Goal: Transaction & Acquisition: Purchase product/service

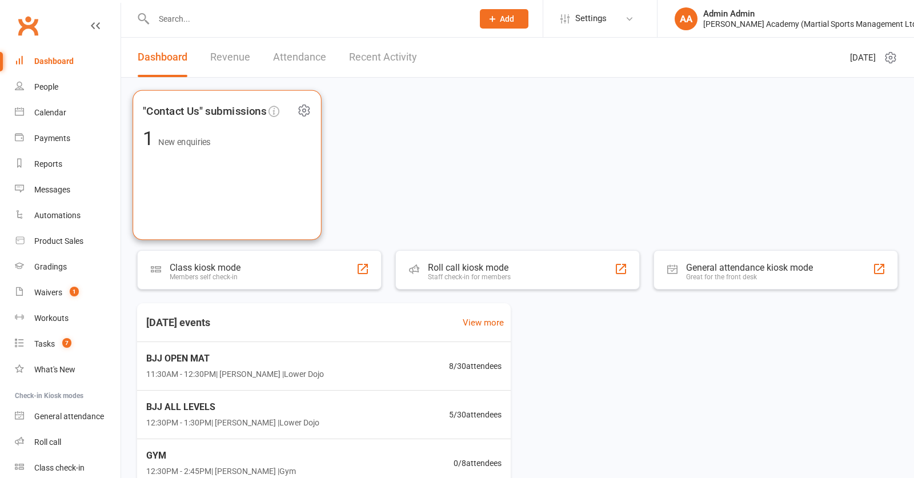
click at [227, 186] on div ""Contact Us" submissions 1 New enquiries" at bounding box center [227, 165] width 189 height 150
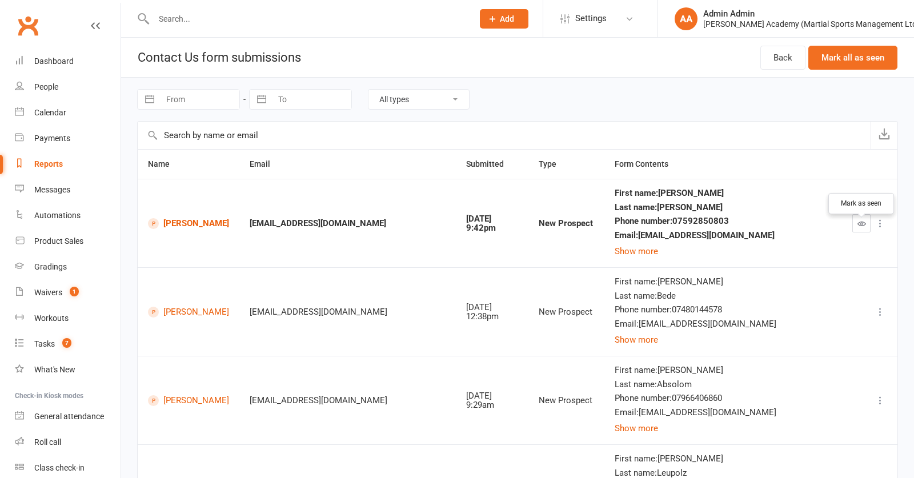
click at [866, 233] on button "button" at bounding box center [862, 223] width 18 height 18
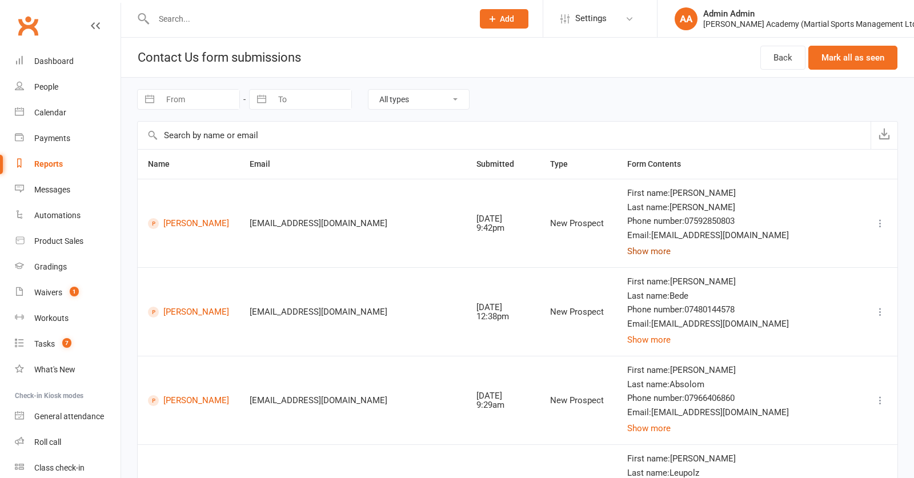
click at [671, 258] on button "Show more" at bounding box center [648, 252] width 43 height 14
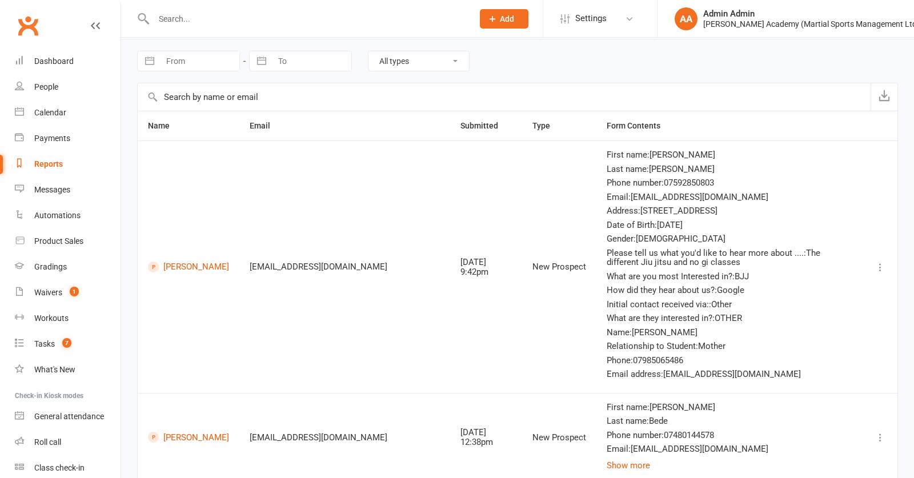
scroll to position [45, 0]
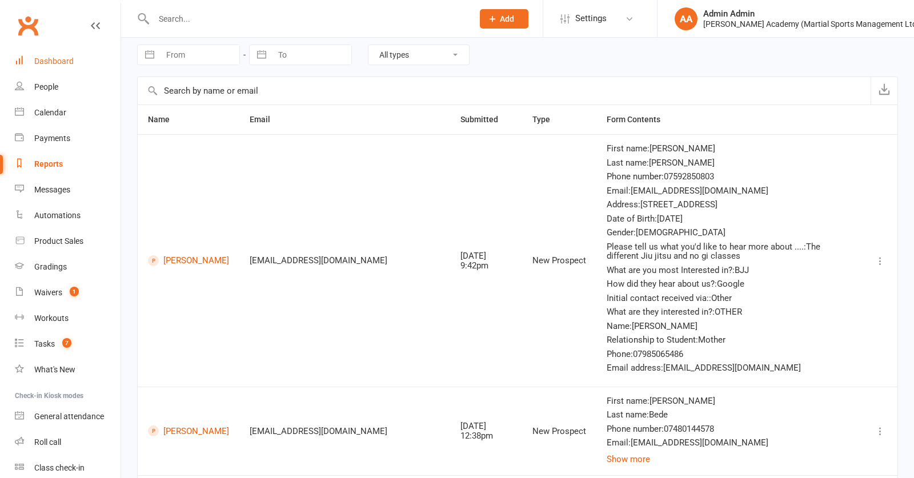
click at [60, 61] on div "Dashboard" at bounding box center [53, 61] width 39 height 9
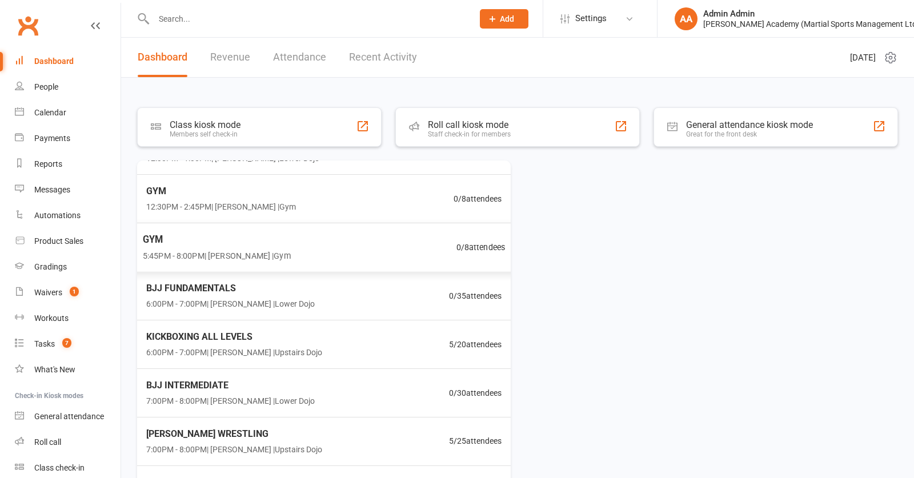
scroll to position [121, 0]
click at [215, 298] on span "6:00PM - 7:00PM | [PERSON_NAME] | [GEOGRAPHIC_DATA]" at bounding box center [229, 304] width 172 height 13
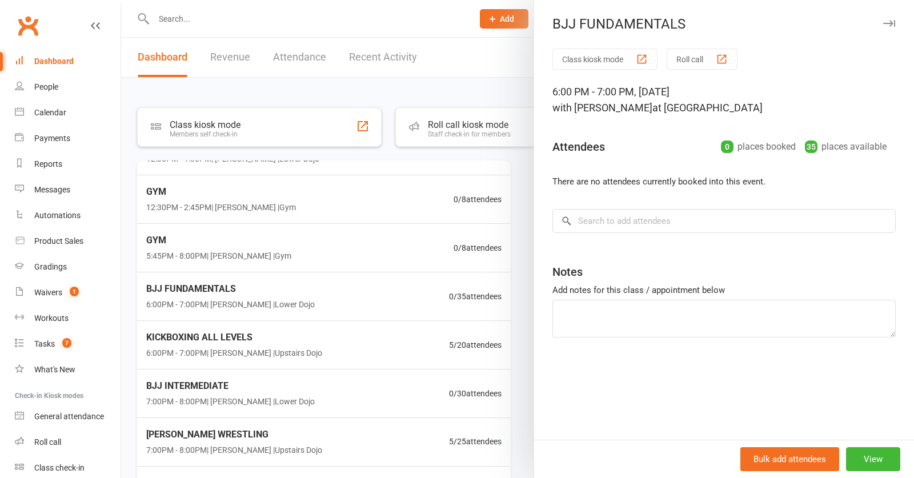
click at [401, 100] on div at bounding box center [517, 239] width 793 height 478
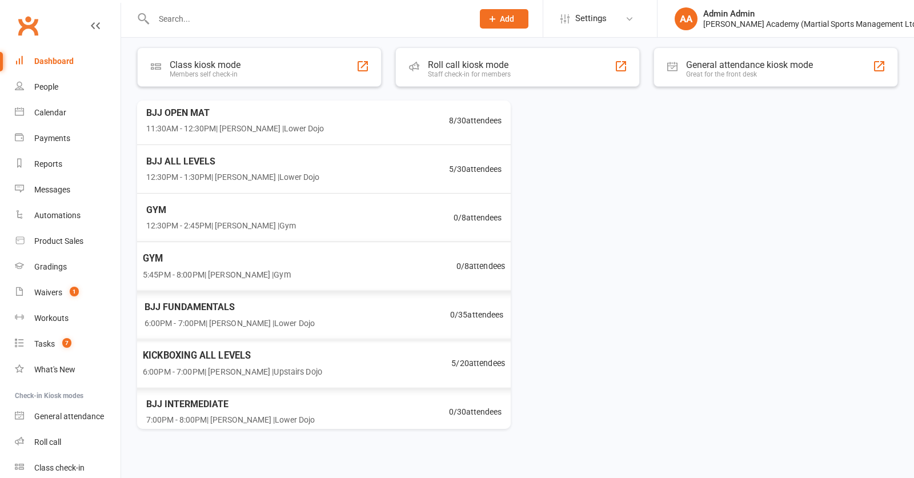
scroll to position [0, 0]
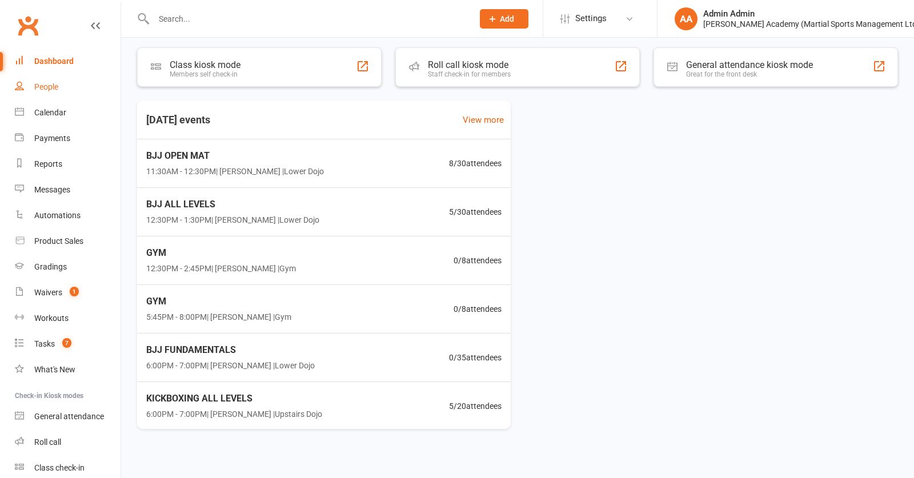
click at [46, 84] on div "People" at bounding box center [46, 86] width 24 height 9
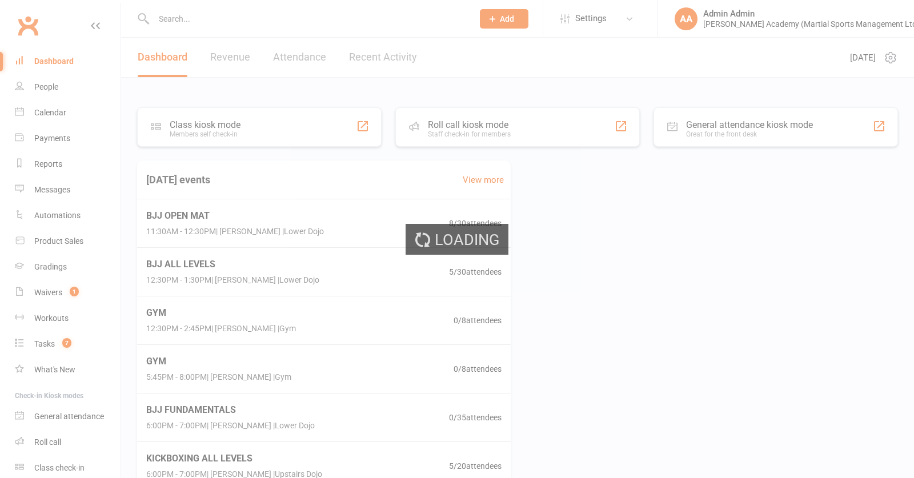
select select "100"
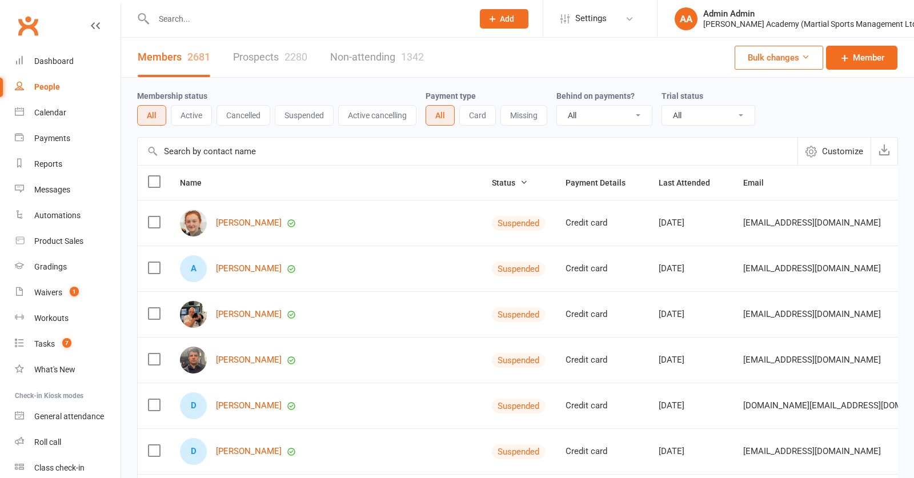
click at [192, 121] on button "Active" at bounding box center [191, 115] width 41 height 21
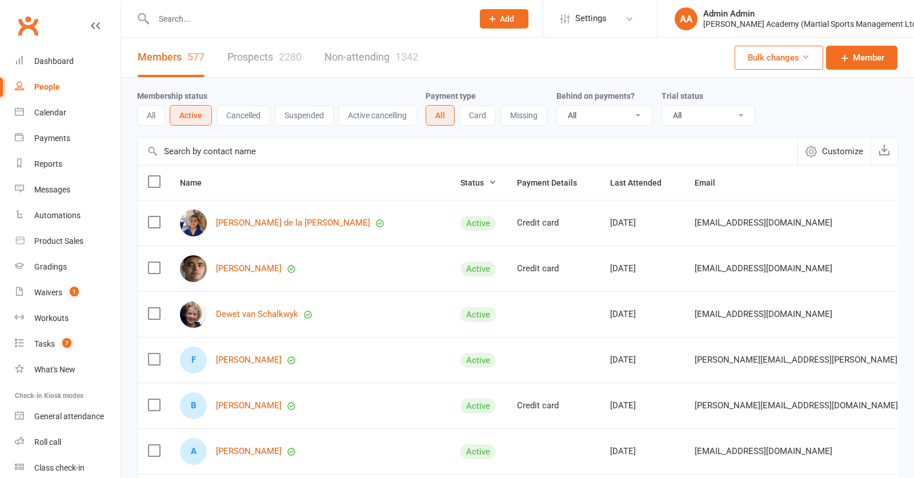
click at [227, 15] on input "text" at bounding box center [307, 19] width 315 height 16
click at [50, 112] on div "Calendar" at bounding box center [50, 112] width 32 height 9
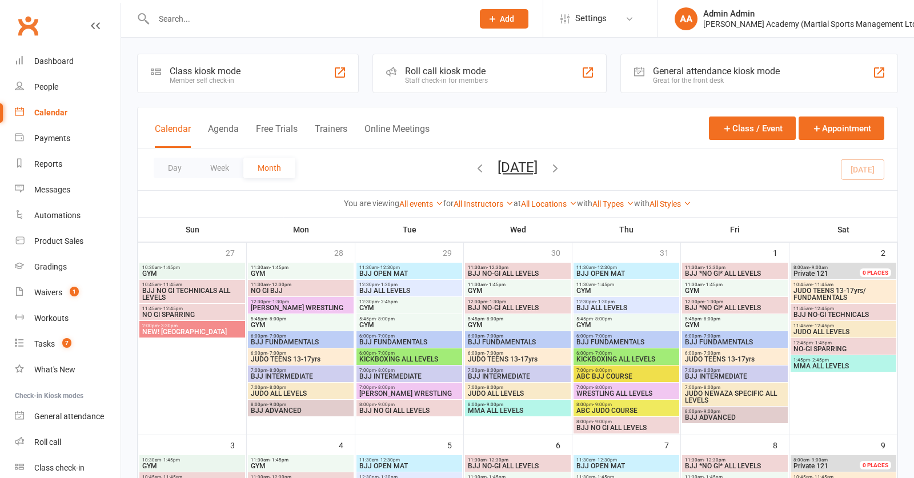
click at [562, 174] on icon "button" at bounding box center [555, 168] width 13 height 13
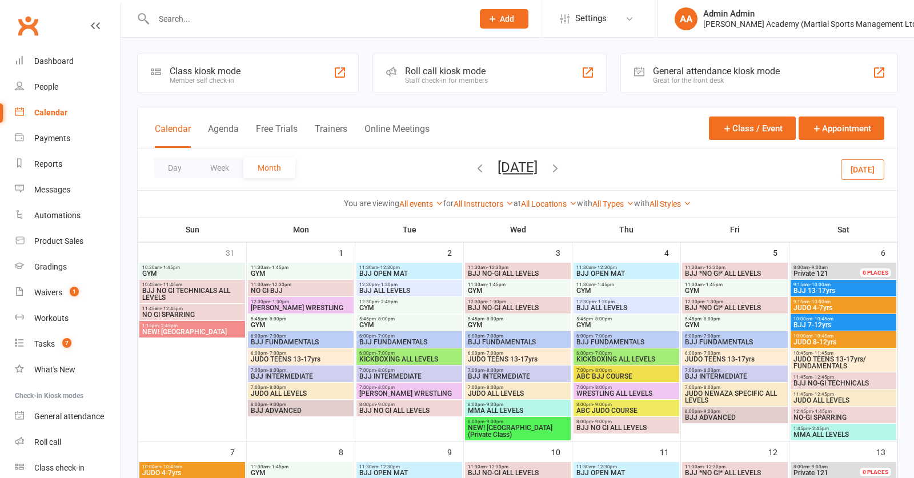
click at [453, 15] on input "text" at bounding box center [307, 19] width 315 height 16
click at [402, 6] on div at bounding box center [301, 18] width 328 height 37
click at [379, 21] on input "text" at bounding box center [307, 19] width 315 height 16
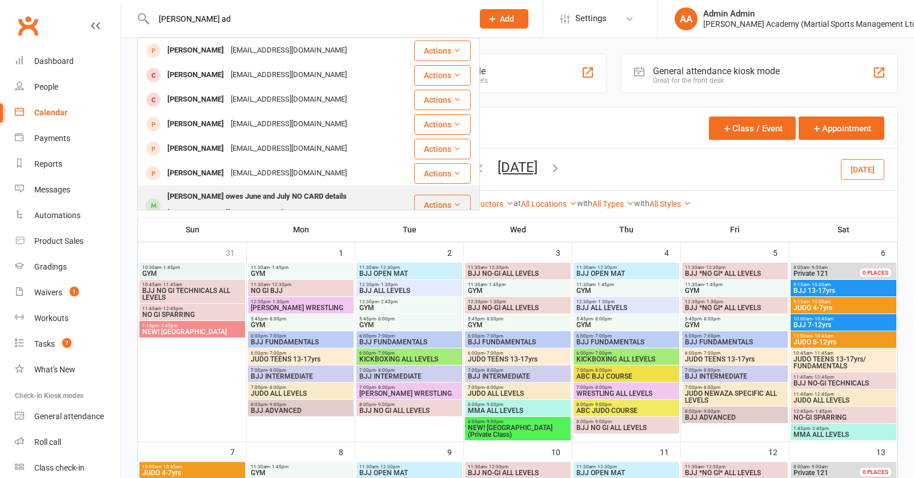
type input "[PERSON_NAME] ad"
click at [263, 197] on div "[PERSON_NAME] owes June and July NO CARD details" at bounding box center [257, 197] width 186 height 17
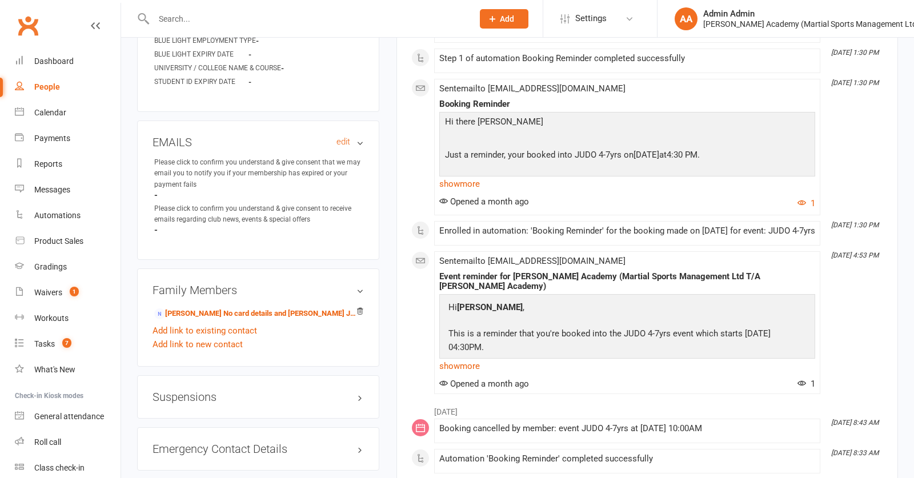
scroll to position [658, 0]
click at [254, 319] on link "[PERSON_NAME] No card details and [PERSON_NAME] June and July - Parent / Guardi…" at bounding box center [256, 313] width 204 height 12
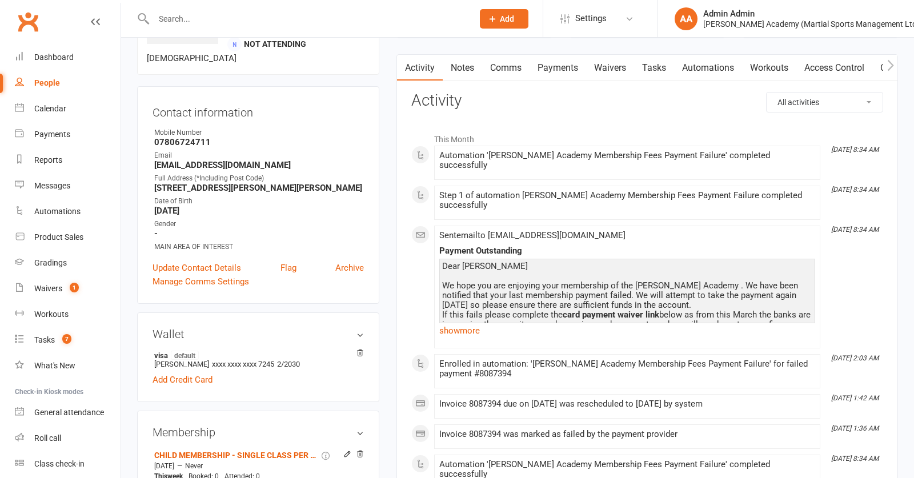
scroll to position [88, 0]
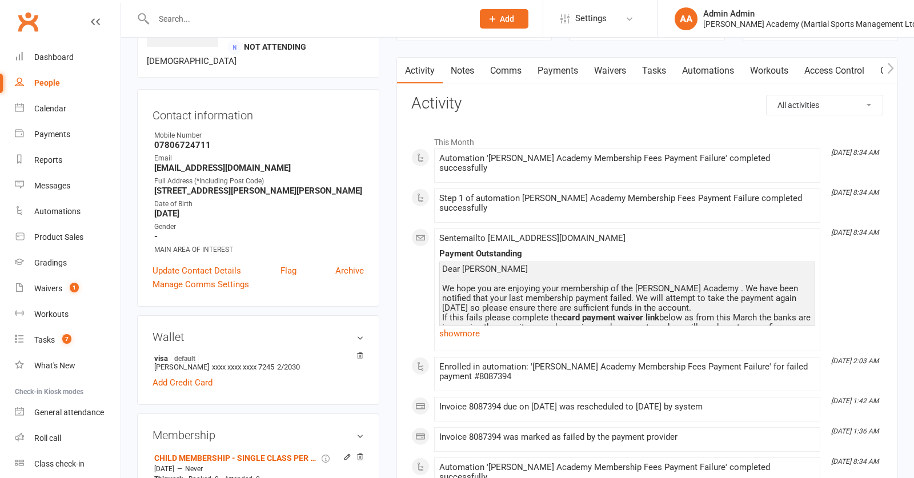
click at [566, 66] on link "Payments" at bounding box center [558, 71] width 57 height 26
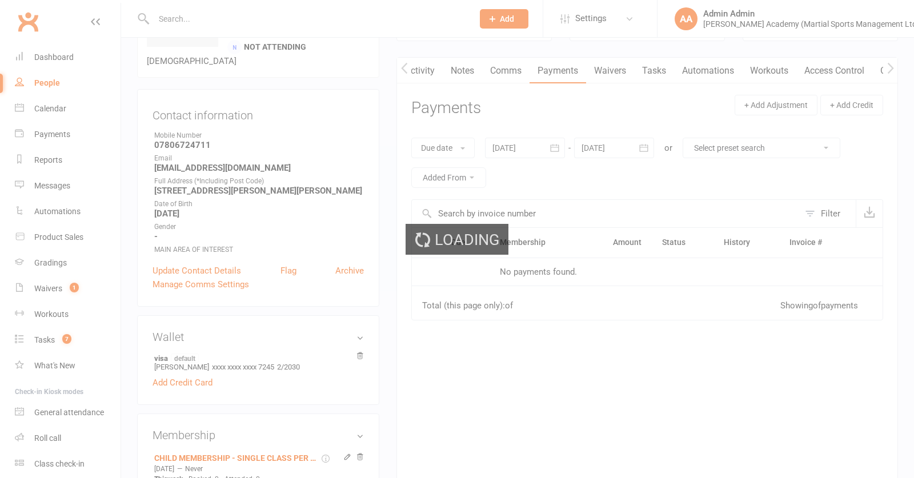
scroll to position [0, 1]
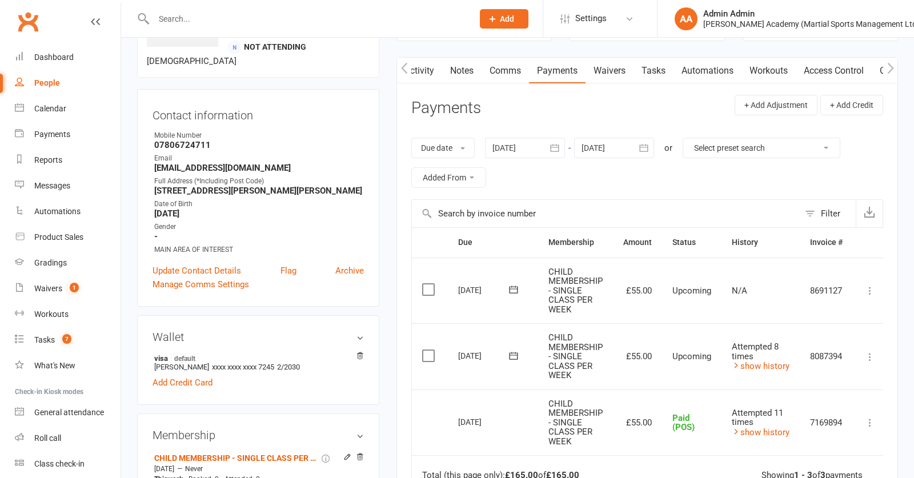
click at [52, 111] on div "Calendar" at bounding box center [50, 108] width 32 height 9
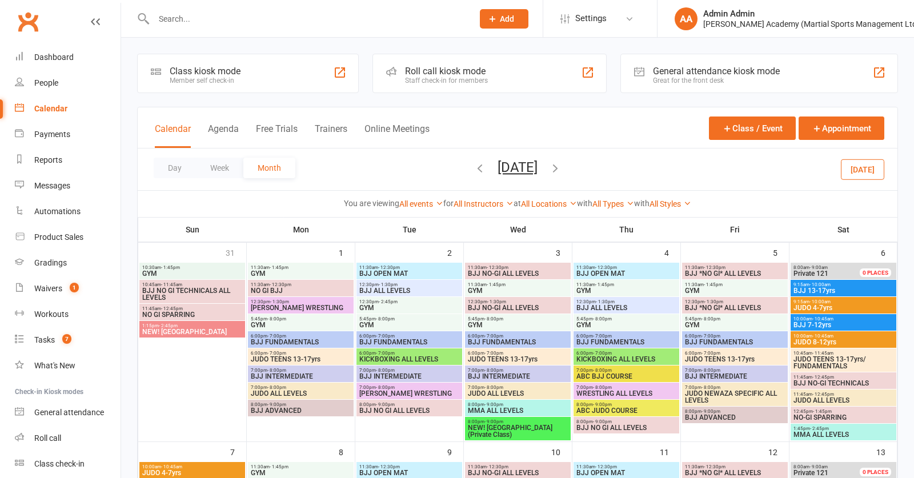
click at [267, 22] on input "text" at bounding box center [307, 19] width 315 height 16
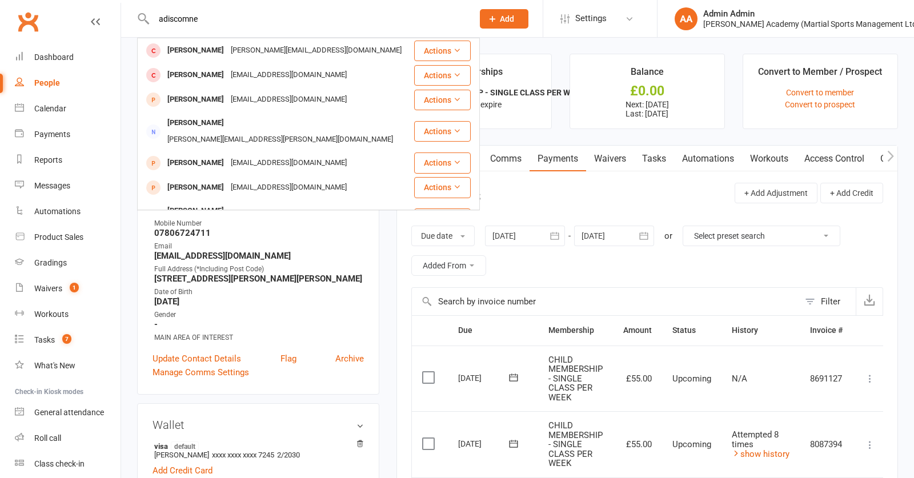
type input "adiscomne"
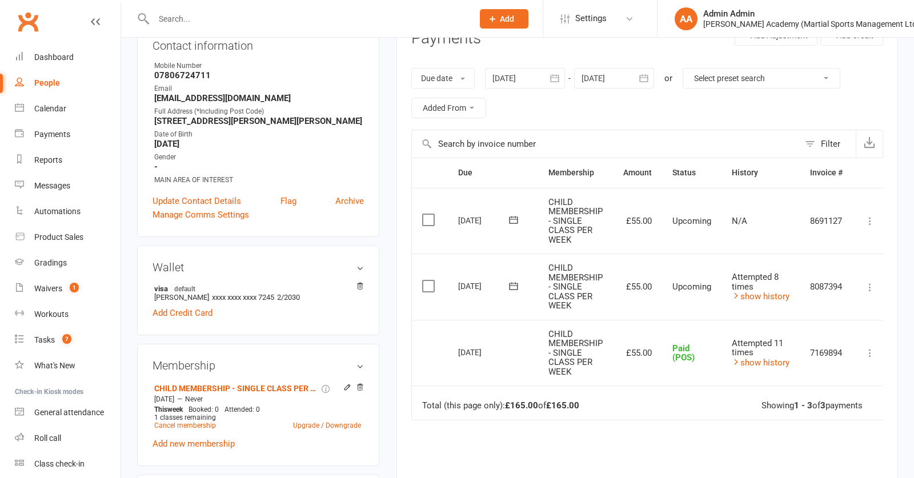
scroll to position [157, 0]
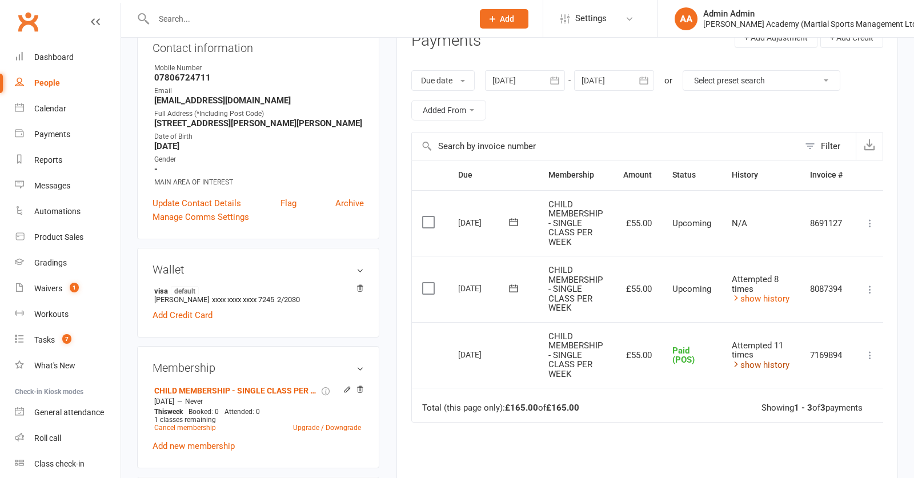
click at [737, 364] on icon at bounding box center [736, 364] width 9 height 9
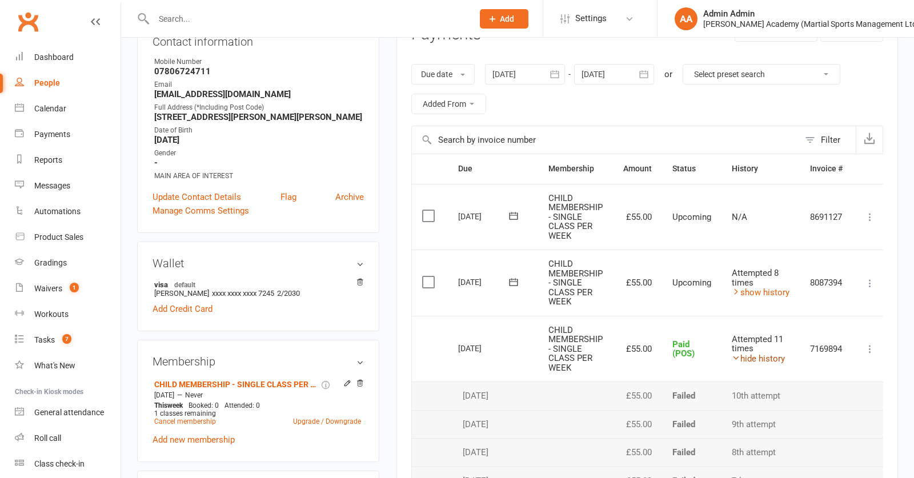
scroll to position [162, 0]
click at [736, 358] on icon at bounding box center [736, 358] width 9 height 9
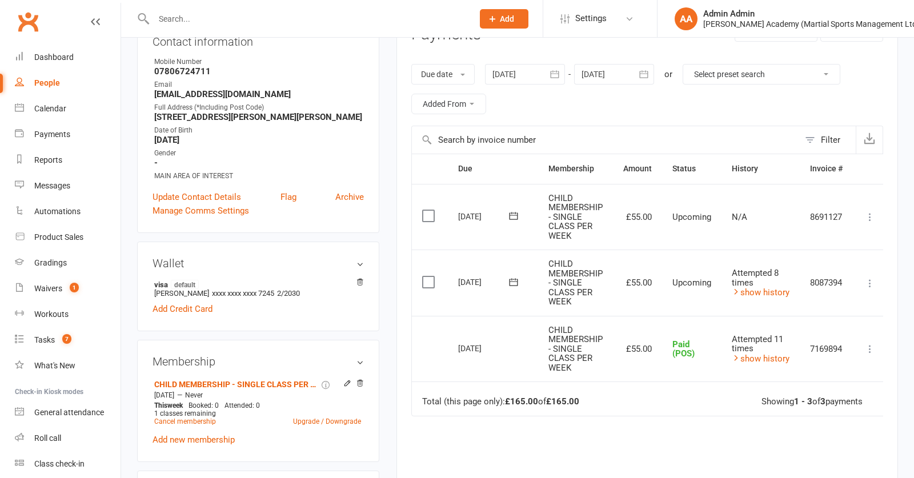
click at [512, 74] on div at bounding box center [525, 74] width 80 height 21
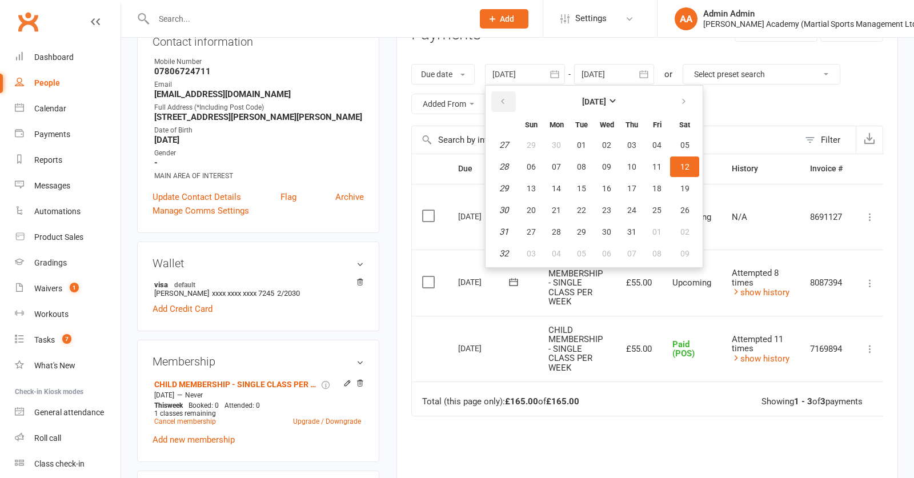
click at [505, 105] on icon "button" at bounding box center [503, 101] width 8 height 9
click at [629, 149] on span "01" at bounding box center [631, 145] width 9 height 9
type input "[DATE]"
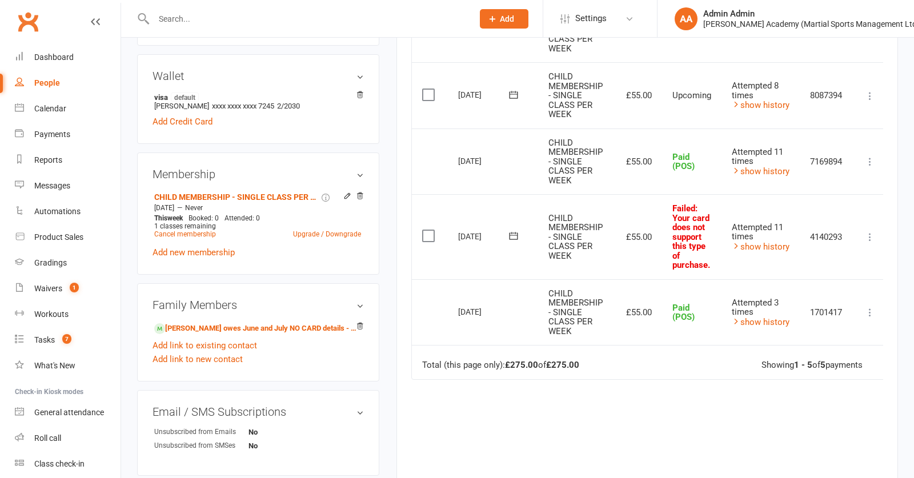
scroll to position [352, 0]
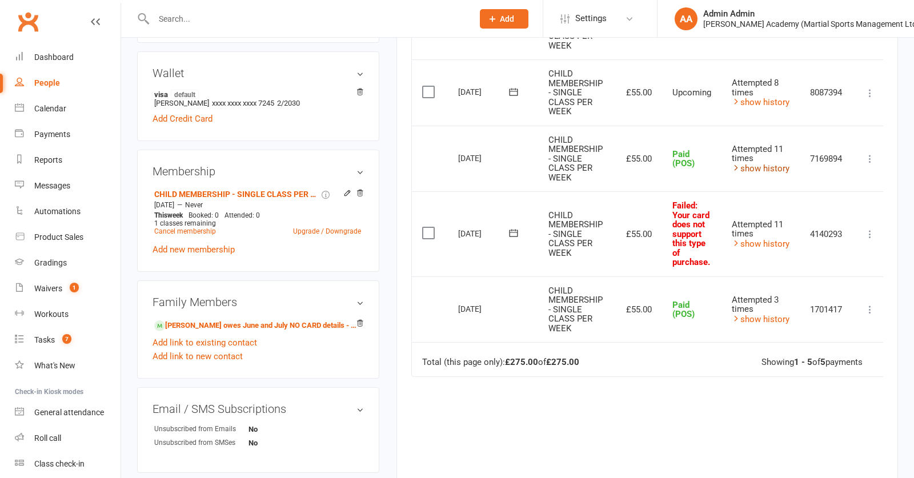
click at [745, 170] on link "show history" at bounding box center [761, 168] width 58 height 10
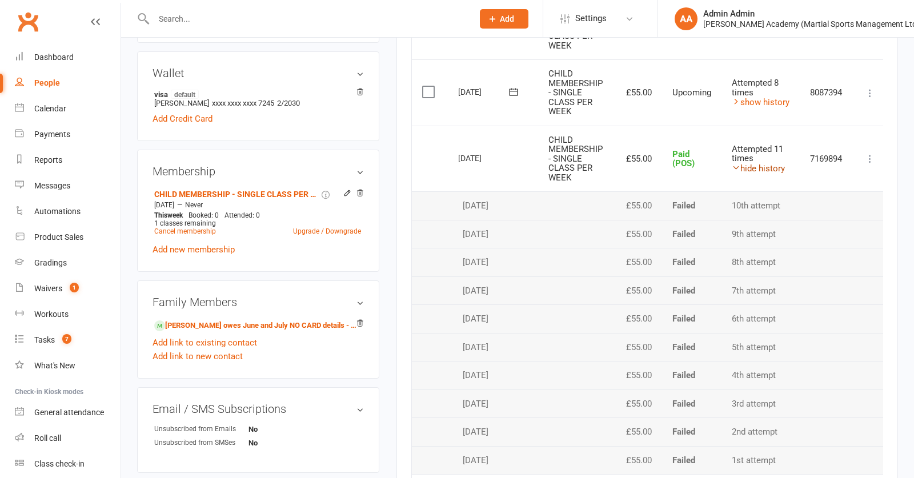
click at [745, 170] on link "hide history" at bounding box center [758, 168] width 53 height 10
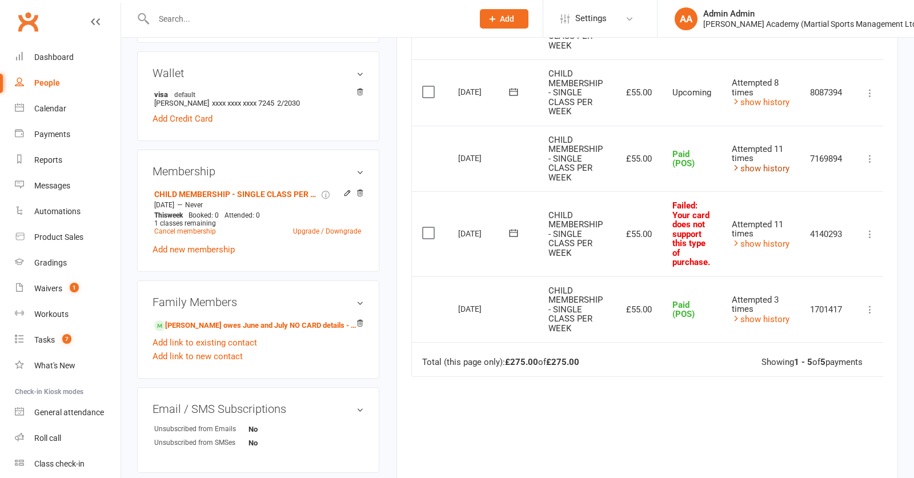
click at [735, 167] on icon at bounding box center [736, 167] width 9 height 9
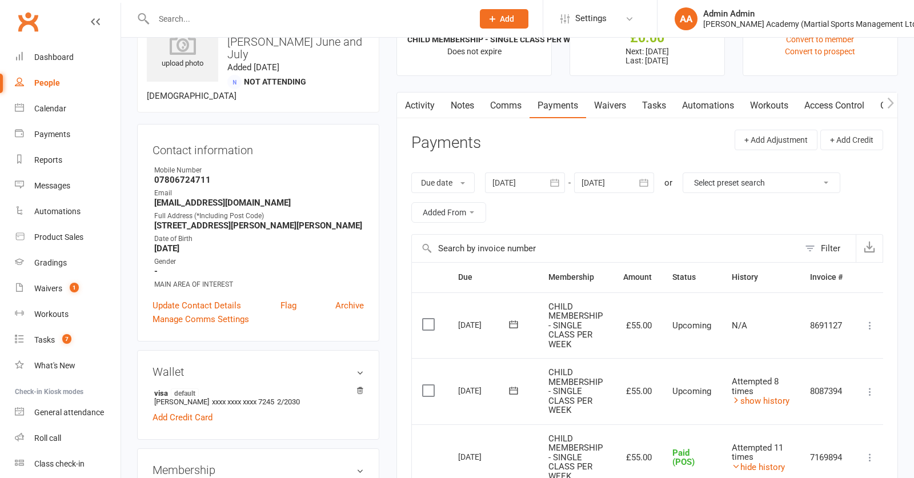
scroll to position [54, 0]
click at [735, 401] on icon at bounding box center [736, 399] width 9 height 9
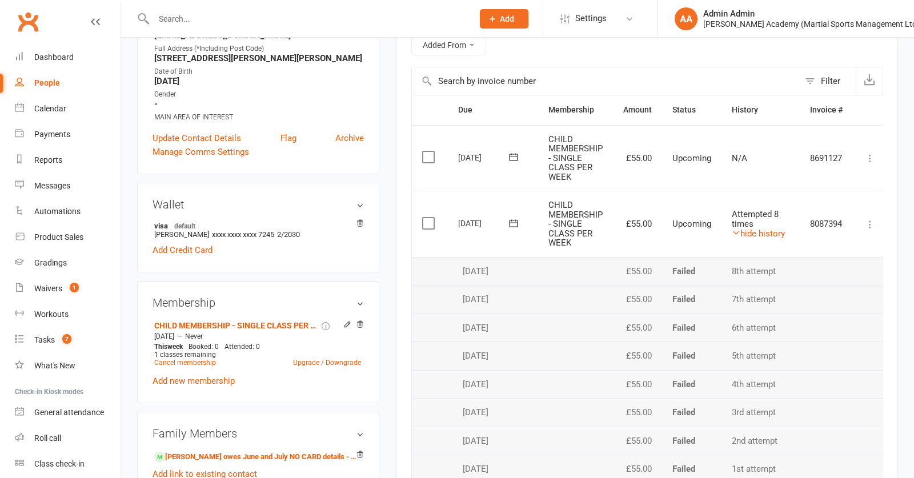
scroll to position [218, 0]
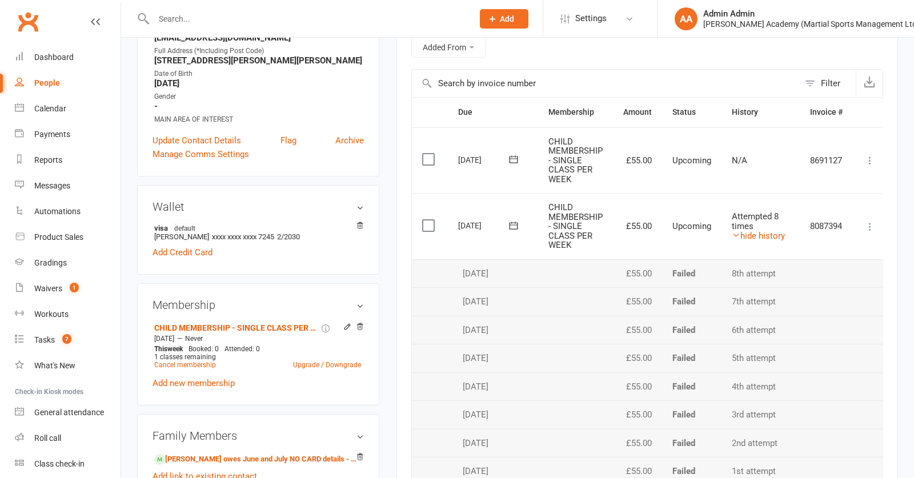
click at [483, 54] on div "Due date Due date Date paid Date failed [DATE] [DATE] Sun Mon Tue Wed Thu Fri S…" at bounding box center [647, 32] width 472 height 73
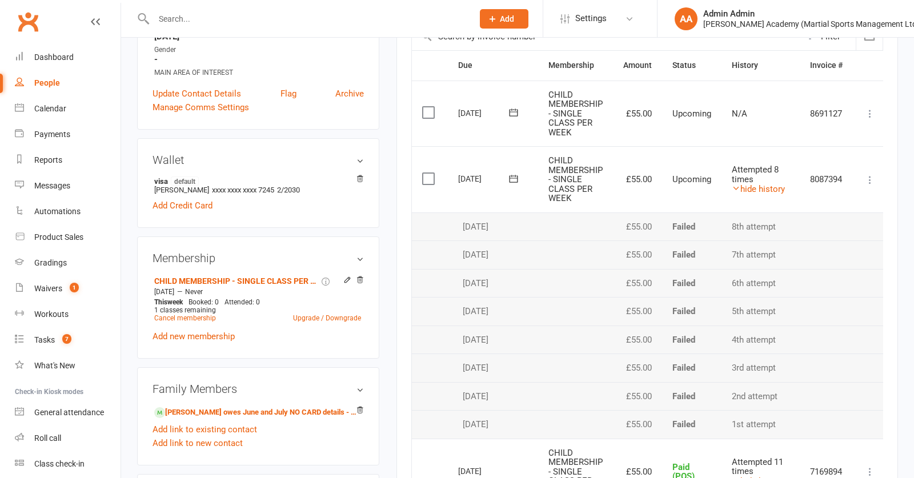
scroll to position [268, 0]
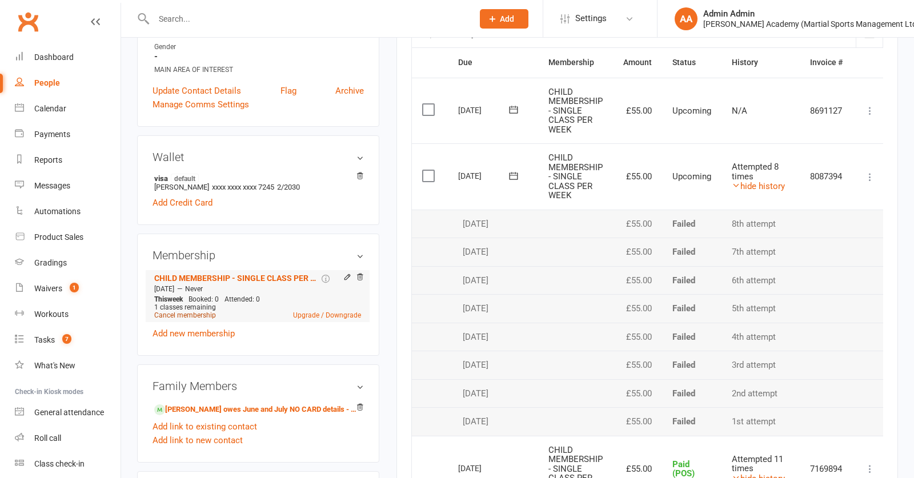
click at [195, 318] on link "Cancel membership" at bounding box center [185, 315] width 62 height 8
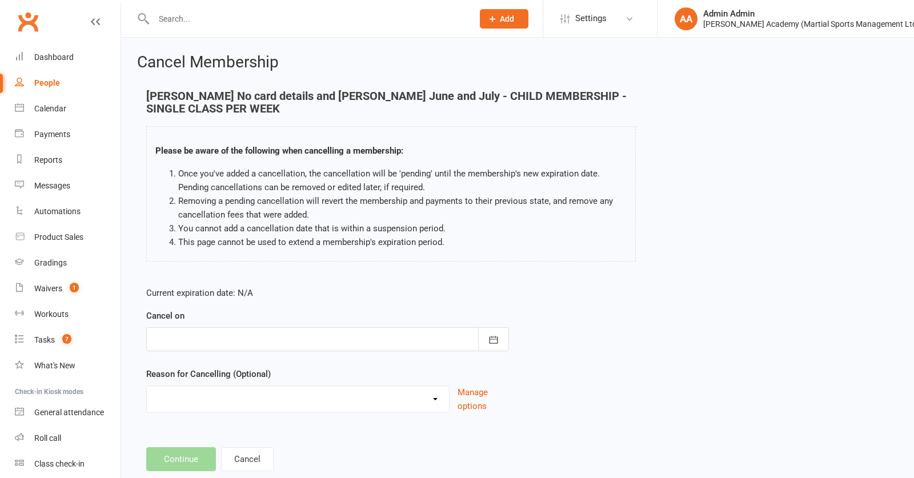
click at [455, 343] on div at bounding box center [327, 339] width 363 height 24
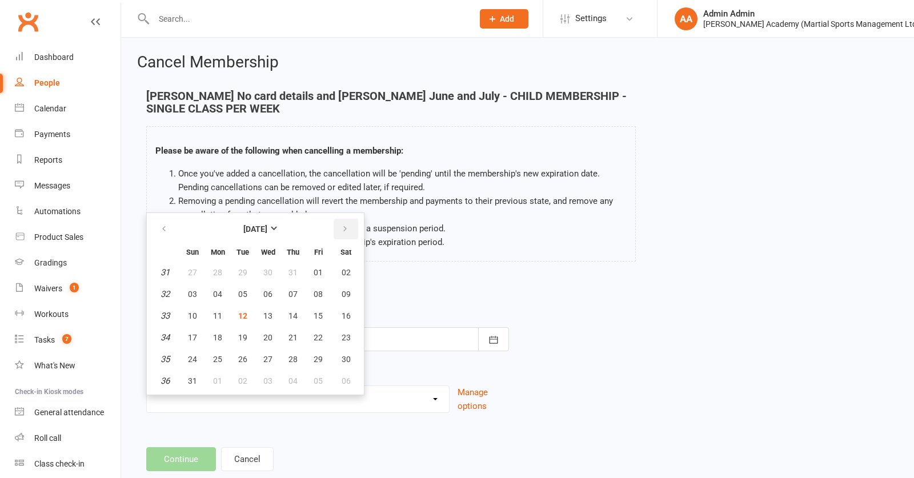
click at [342, 230] on icon "button" at bounding box center [345, 229] width 8 height 9
click at [169, 232] on button "button" at bounding box center [165, 229] width 25 height 21
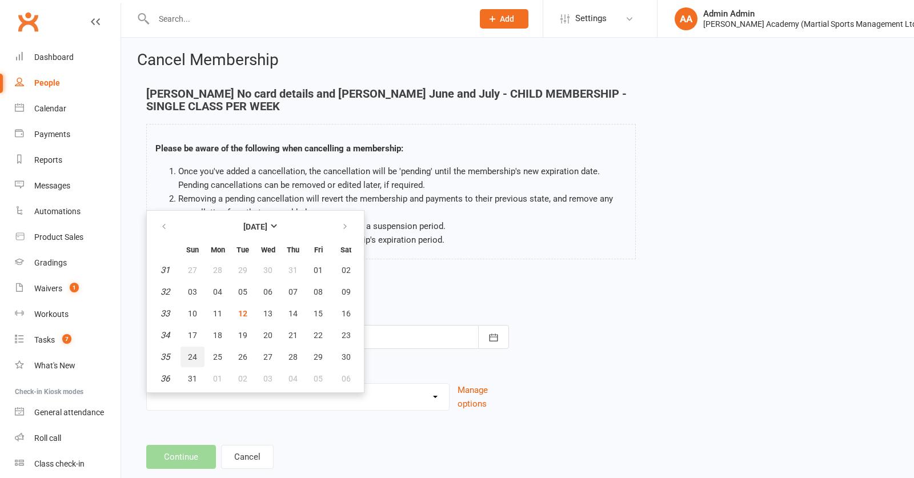
scroll to position [3, 0]
click at [193, 359] on span "24" at bounding box center [192, 356] width 9 height 9
type input "[DATE]"
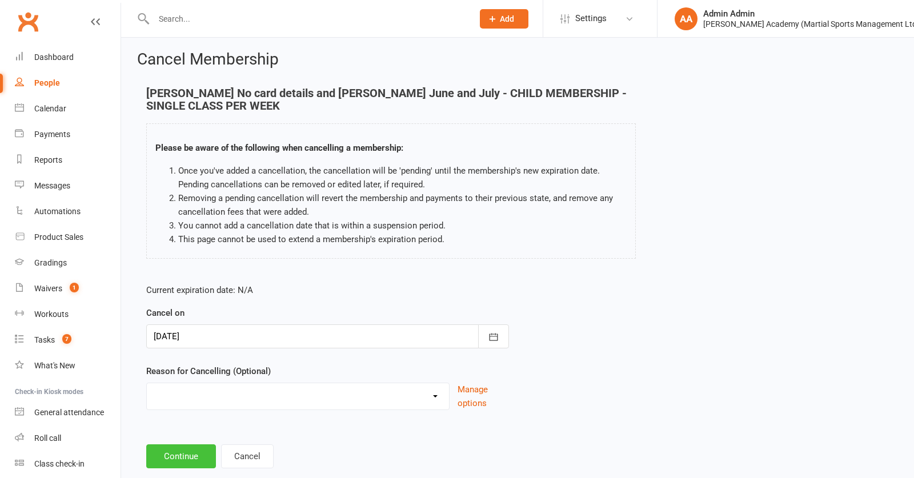
click at [173, 466] on button "Continue" at bounding box center [181, 457] width 70 height 24
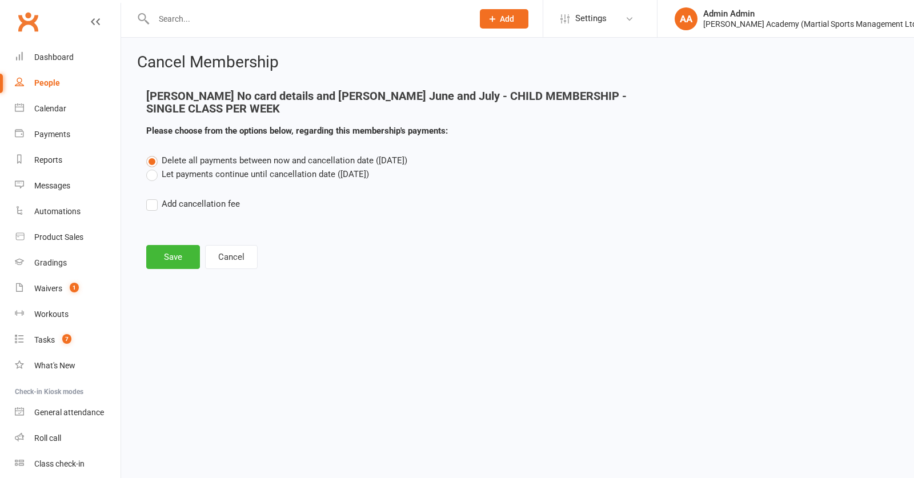
scroll to position [0, 0]
drag, startPoint x: 160, startPoint y: 179, endPoint x: 163, endPoint y: 189, distance: 9.8
click at [161, 179] on label "Let payments continue until cancellation date ([DATE])" at bounding box center [257, 174] width 223 height 14
click at [154, 167] on input "Let payments continue until cancellation date ([DATE])" at bounding box center [149, 167] width 7 height 0
click at [170, 259] on button "Save" at bounding box center [173, 257] width 54 height 24
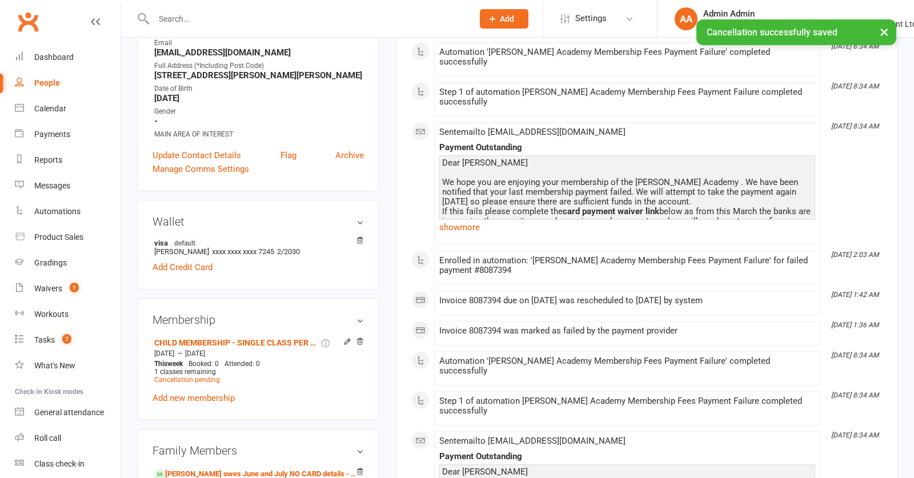
scroll to position [236, 0]
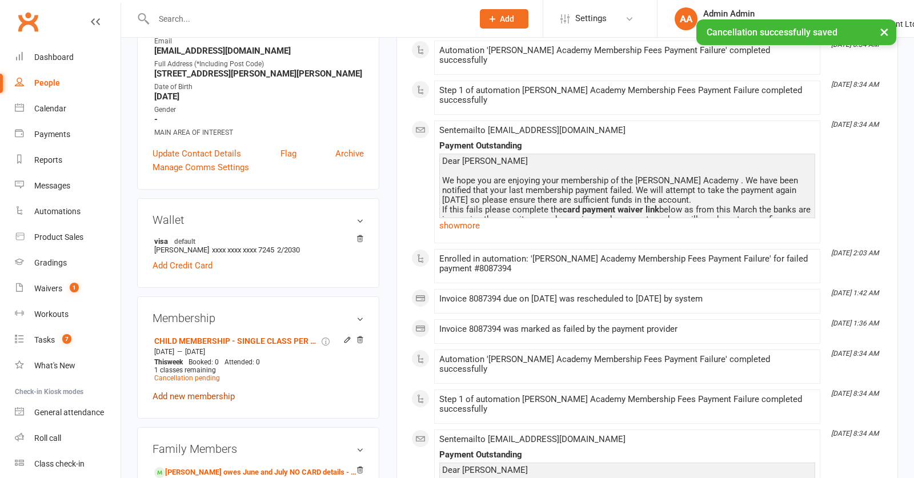
click at [188, 395] on link "Add new membership" at bounding box center [194, 396] width 82 height 10
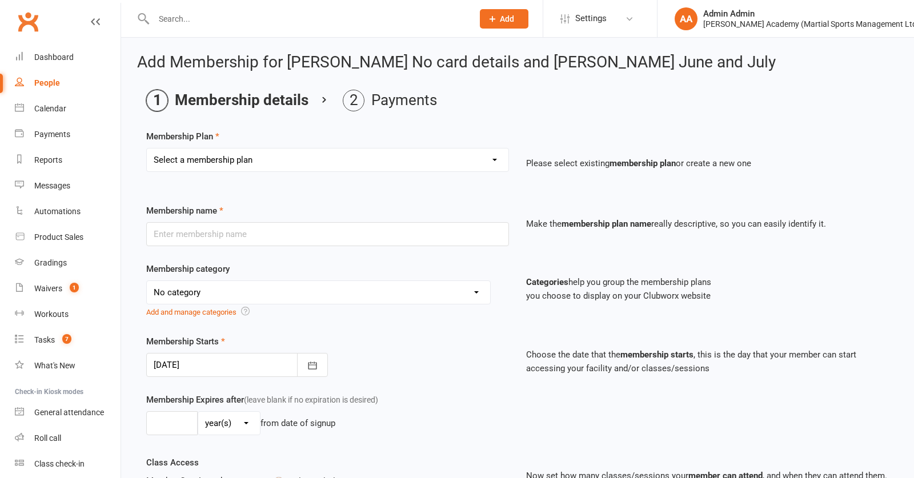
select select "19"
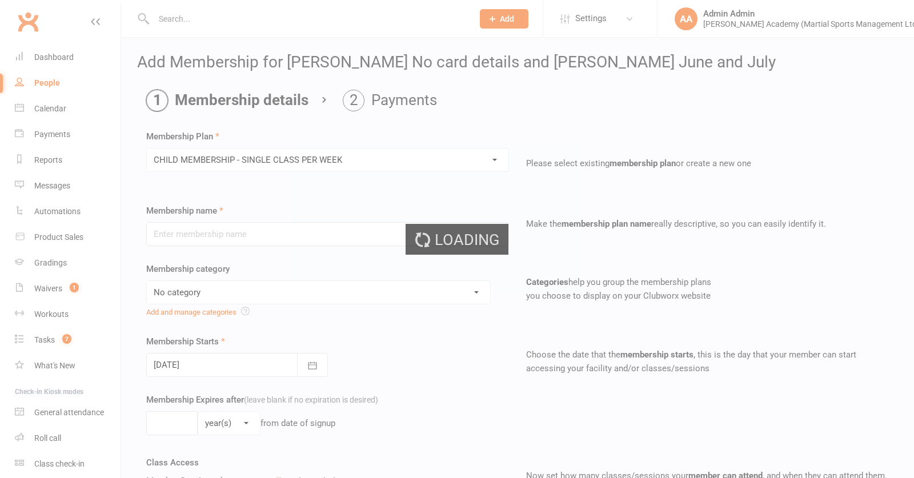
type input "CHILD MEMBERSHIP - SINGLE CLASS PER WEEK"
select select "2"
type input "0"
type input "1"
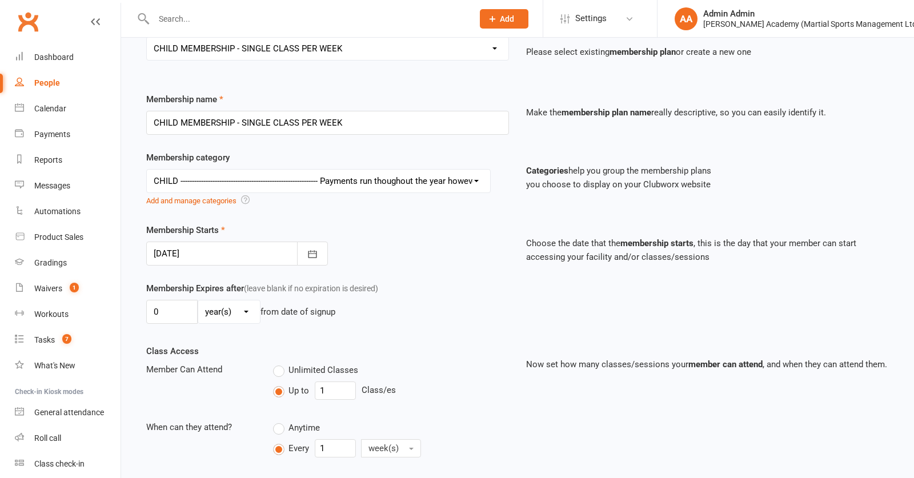
scroll to position [119, 0]
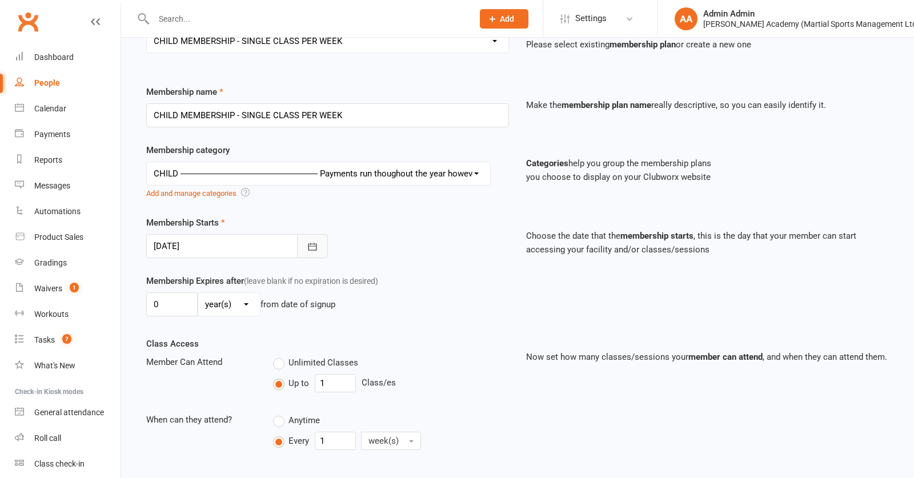
click at [314, 253] on icon "button" at bounding box center [312, 246] width 11 height 11
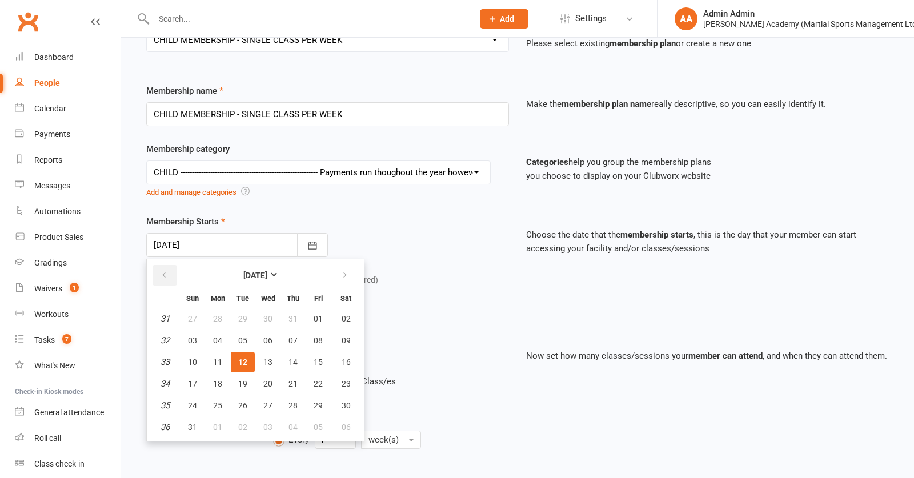
scroll to position [120, 0]
click at [164, 280] on icon "button" at bounding box center [164, 275] width 8 height 9
click at [347, 280] on icon "button" at bounding box center [345, 275] width 8 height 9
click at [223, 416] on button "25" at bounding box center [218, 405] width 24 height 21
type input "[DATE]"
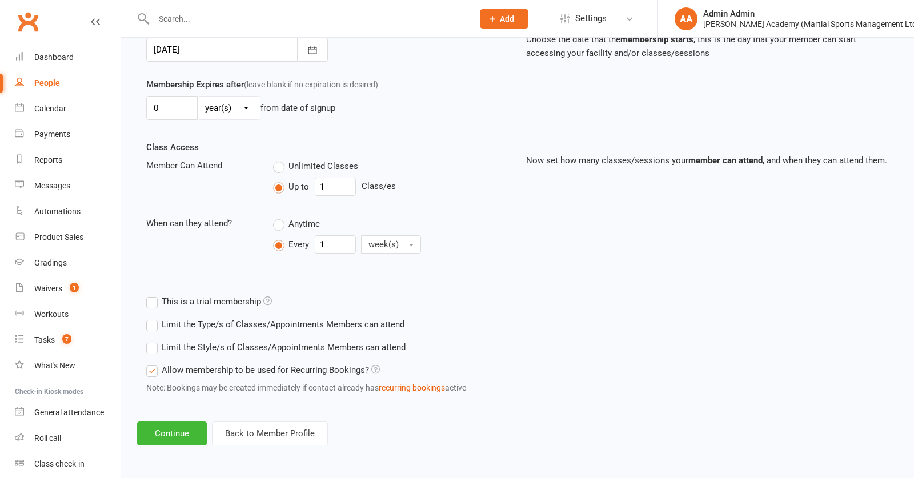
scroll to position [329, 0]
click at [180, 436] on button "Continue" at bounding box center [172, 434] width 70 height 24
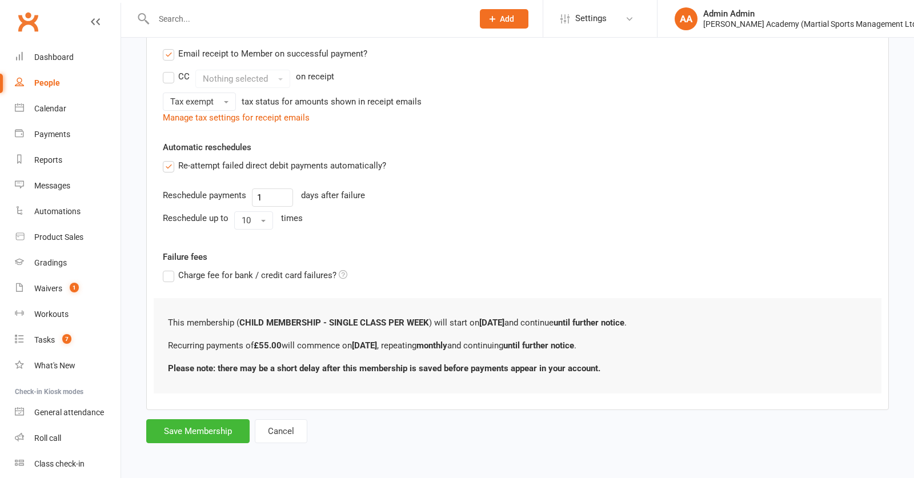
scroll to position [359, 0]
click at [220, 435] on button "Save Membership" at bounding box center [197, 431] width 103 height 24
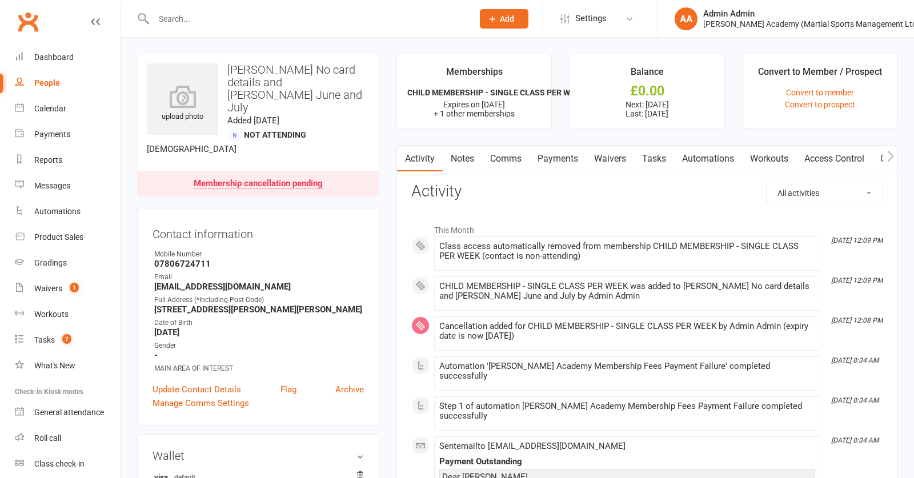
click at [561, 159] on link "Payments" at bounding box center [558, 159] width 57 height 26
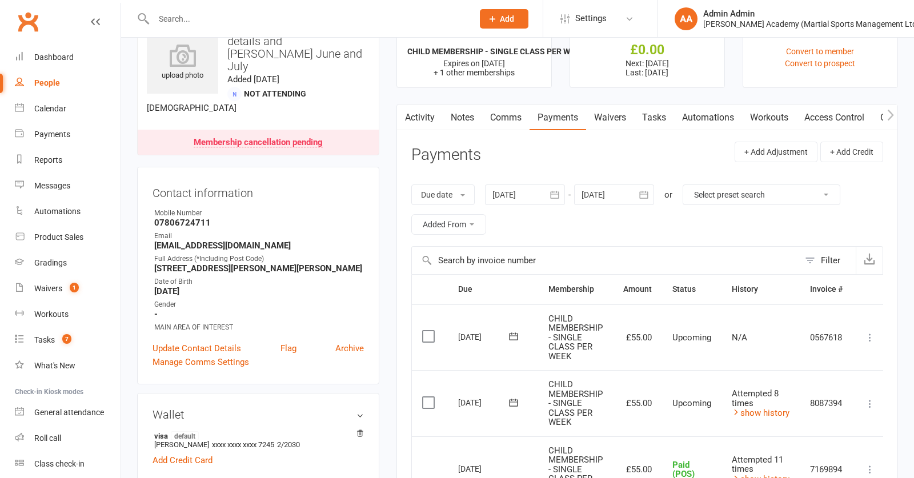
scroll to position [63, 0]
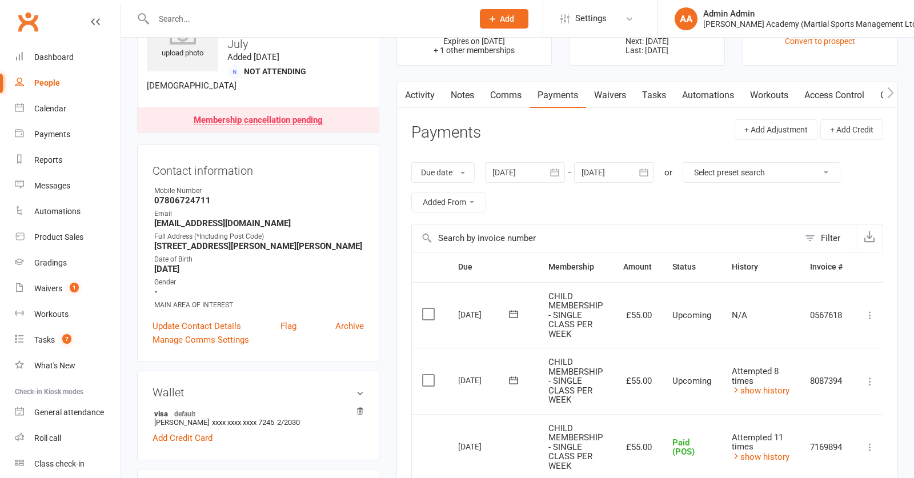
click at [876, 382] on icon at bounding box center [870, 381] width 11 height 11
click at [829, 414] on link "Mark as Paid (Cash)" at bounding box center [809, 404] width 135 height 23
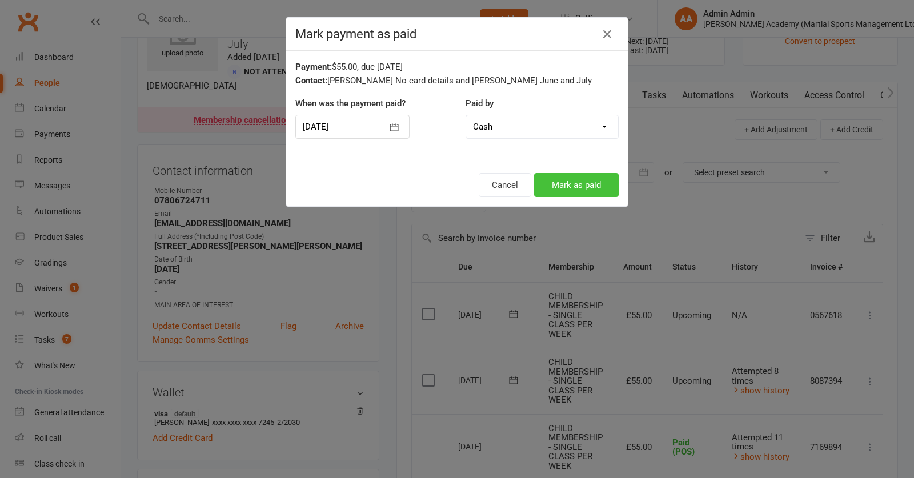
click at [603, 191] on button "Mark as paid" at bounding box center [576, 185] width 85 height 24
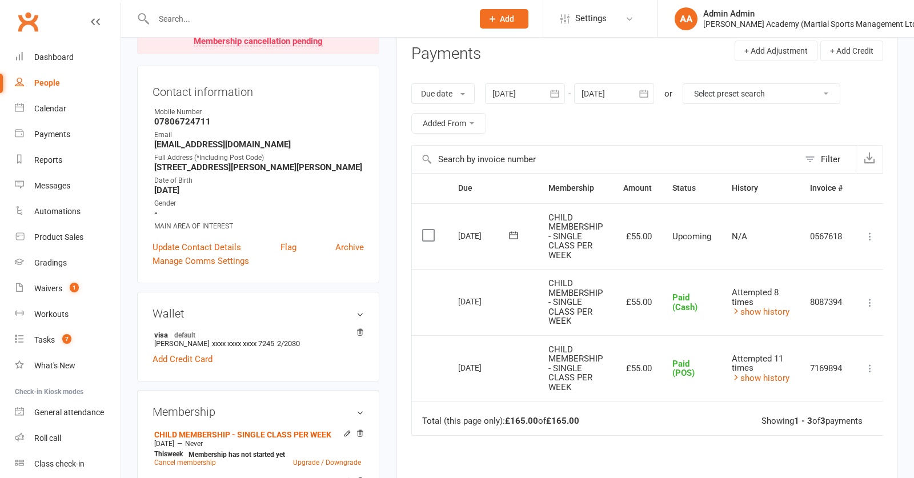
scroll to position [142, 0]
click at [873, 239] on icon at bounding box center [870, 236] width 11 height 11
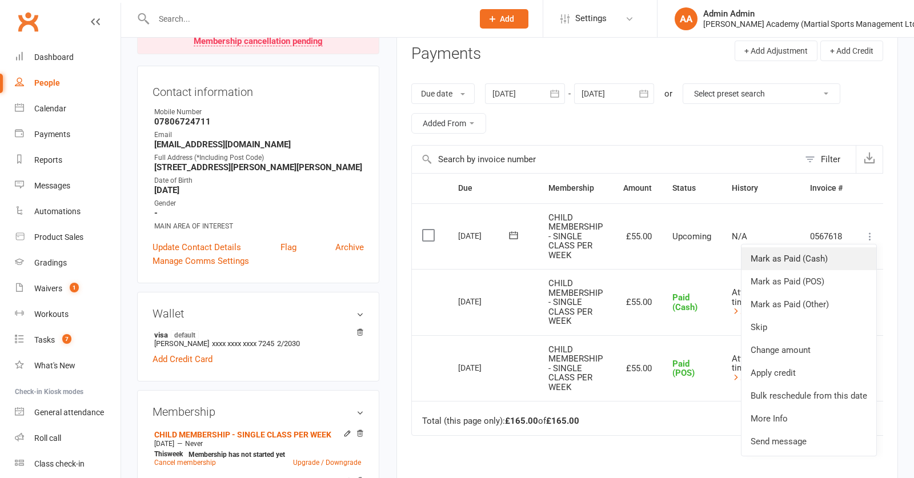
click at [829, 264] on link "Mark as Paid (Cash)" at bounding box center [809, 258] width 135 height 23
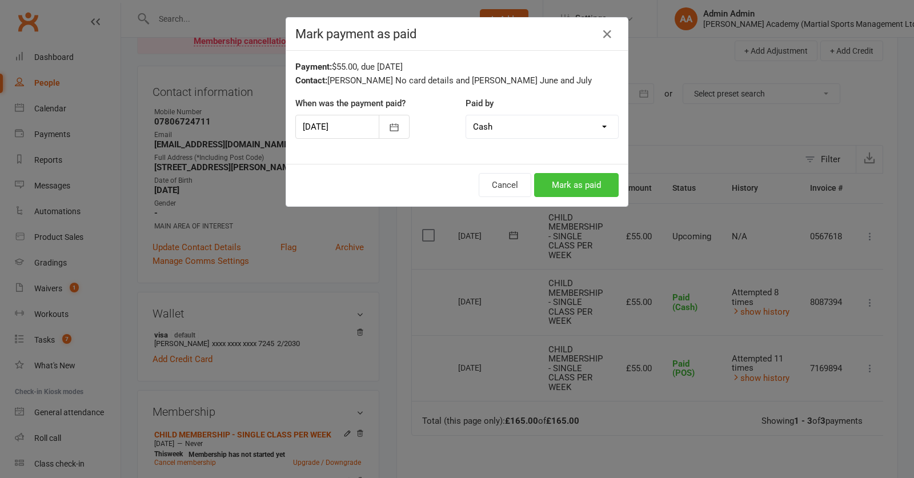
click at [558, 189] on button "Mark as paid" at bounding box center [576, 185] width 85 height 24
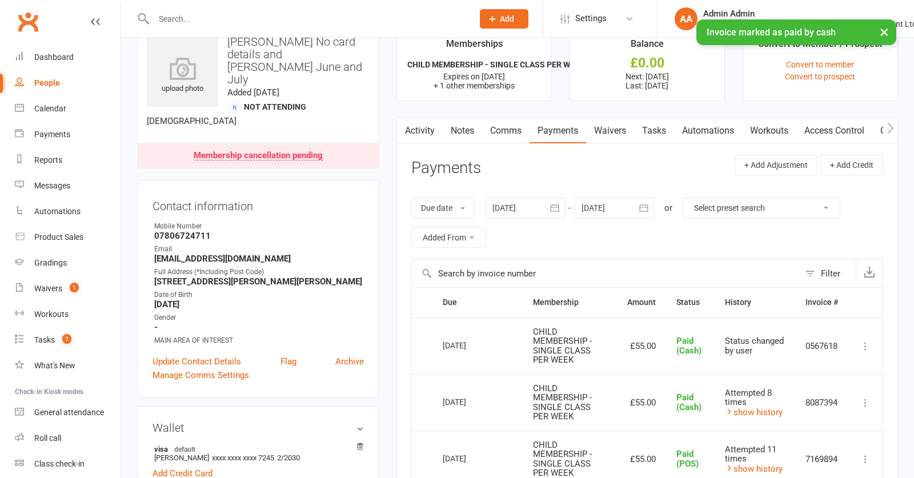
scroll to position [0, 0]
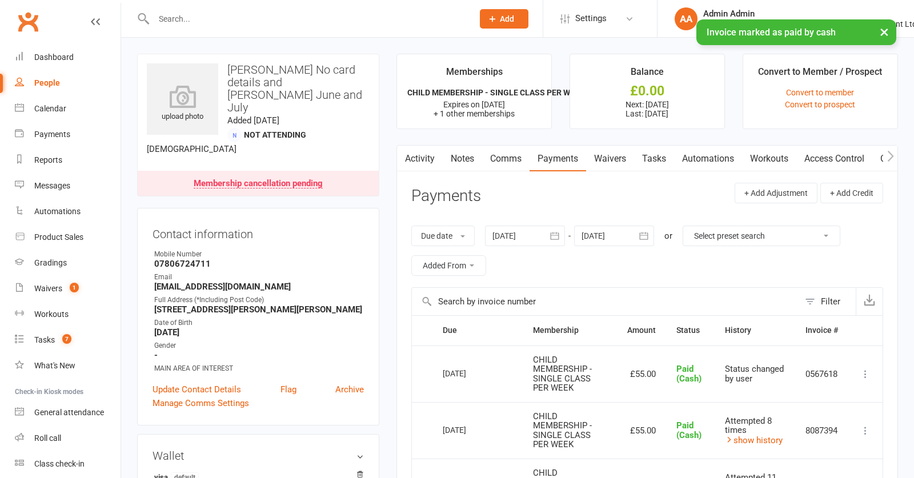
click at [543, 235] on div at bounding box center [525, 236] width 80 height 21
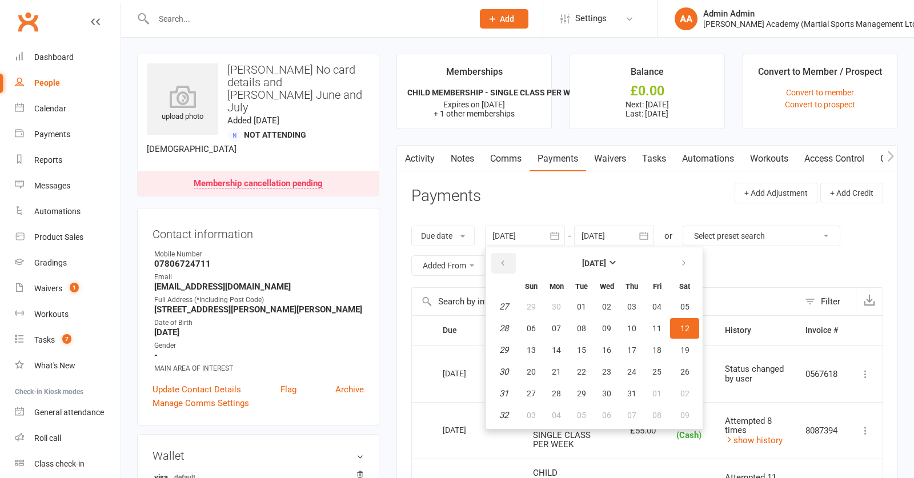
click at [504, 261] on icon "button" at bounding box center [503, 263] width 8 height 9
click at [537, 321] on button "08" at bounding box center [531, 328] width 24 height 21
type input "[DATE]"
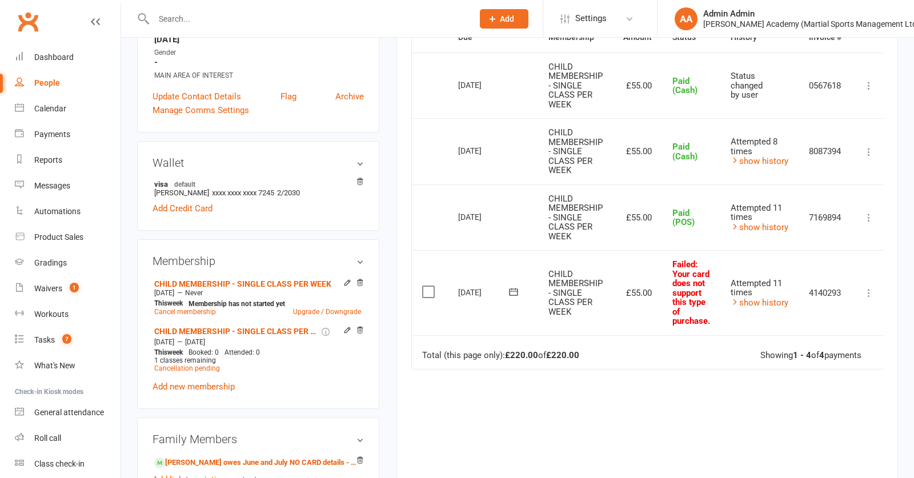
scroll to position [406, 0]
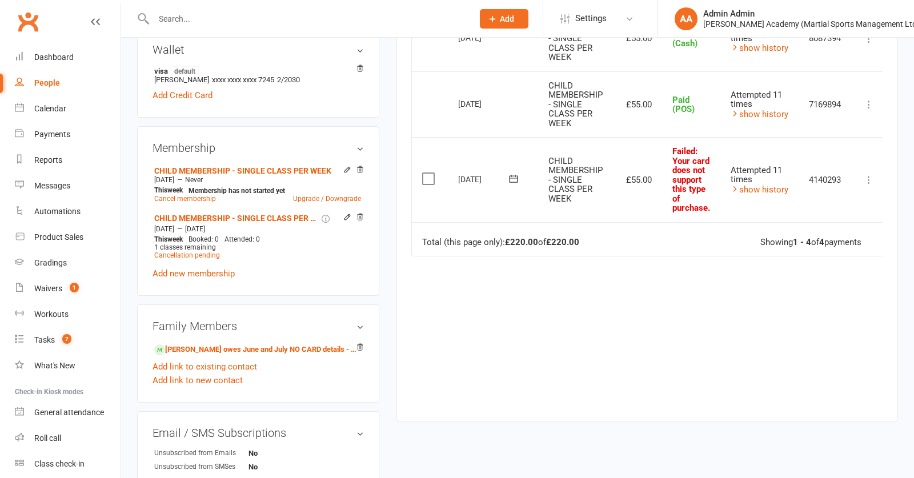
click at [871, 177] on icon at bounding box center [868, 179] width 11 height 11
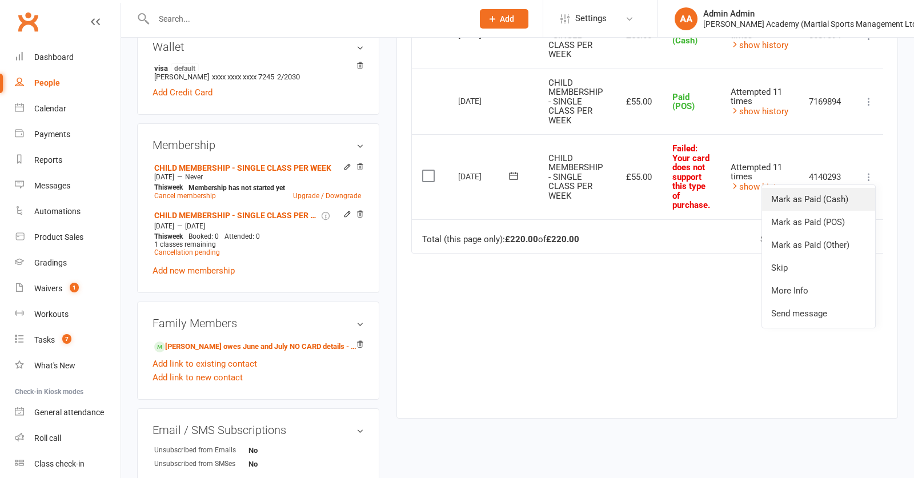
click at [845, 199] on link "Mark as Paid (Cash)" at bounding box center [818, 199] width 113 height 23
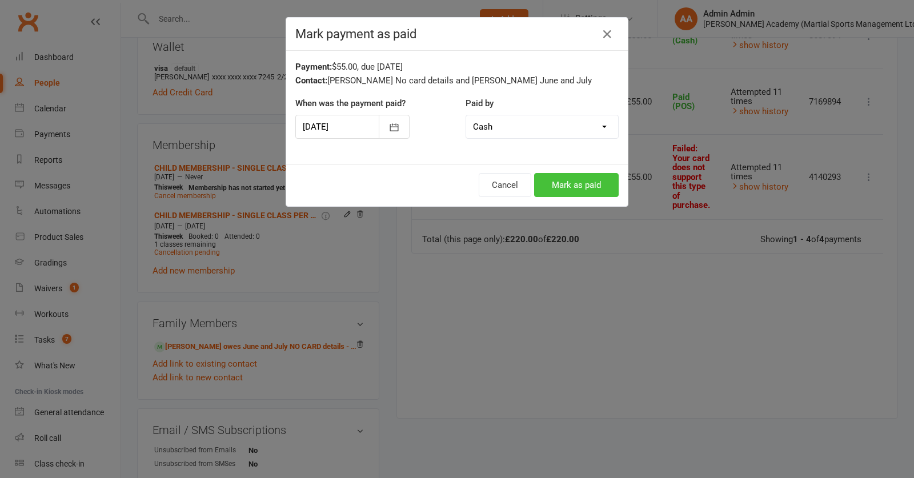
click at [590, 189] on button "Mark as paid" at bounding box center [576, 185] width 85 height 24
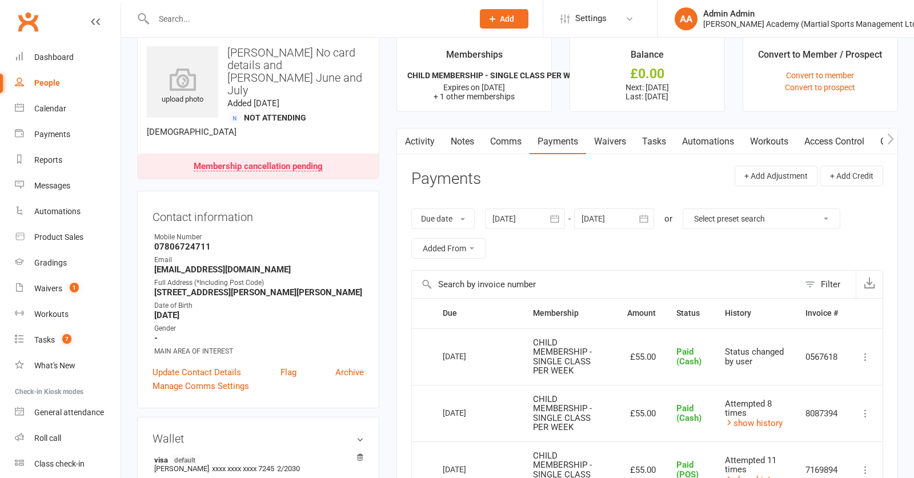
scroll to position [0, 0]
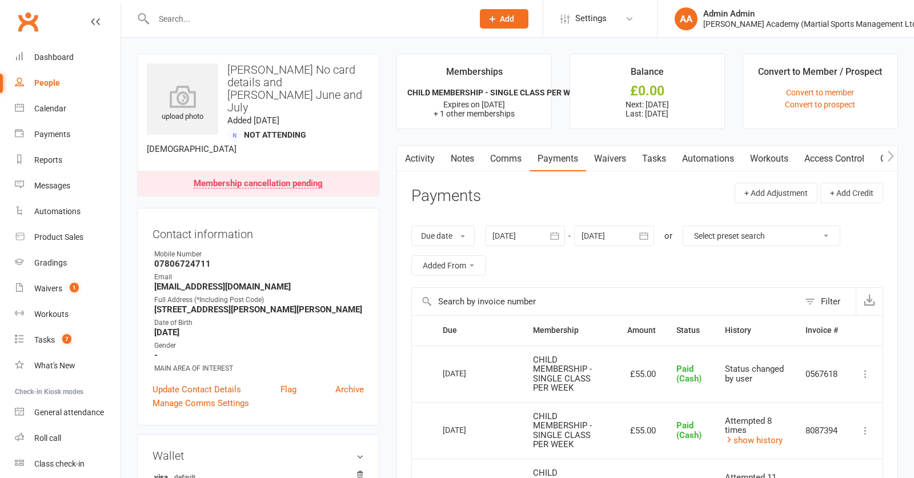
click at [867, 375] on icon at bounding box center [865, 374] width 11 height 11
click at [67, 240] on div "Product Sales" at bounding box center [58, 237] width 49 height 9
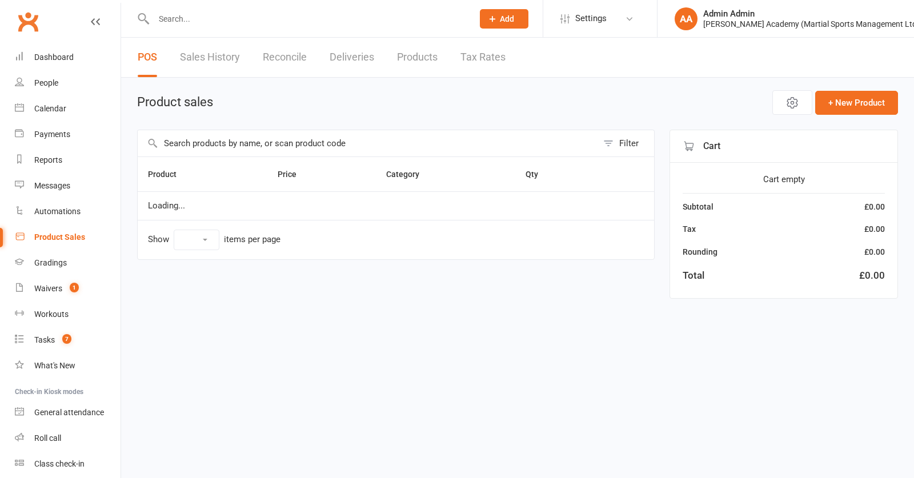
select select "100"
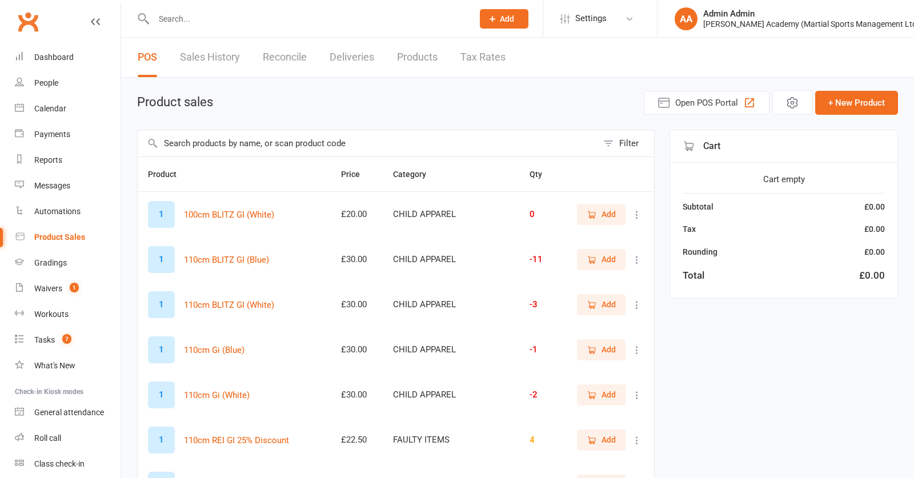
click at [227, 147] on input "text" at bounding box center [368, 143] width 460 height 26
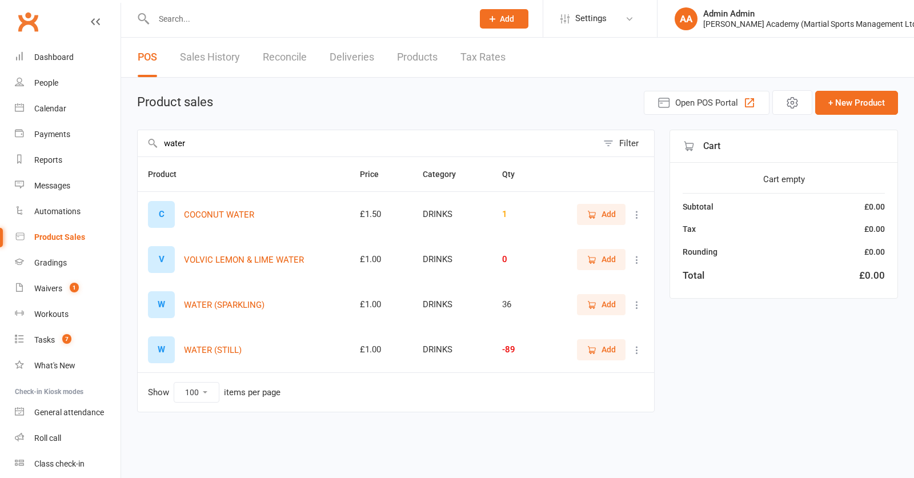
type input "water"
click at [603, 354] on span "Add" at bounding box center [609, 349] width 14 height 13
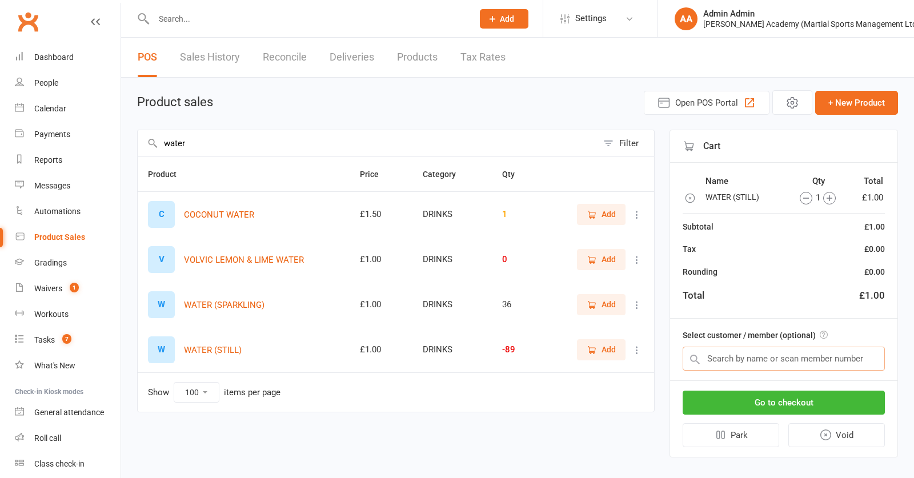
click at [711, 365] on input "text" at bounding box center [784, 359] width 202 height 24
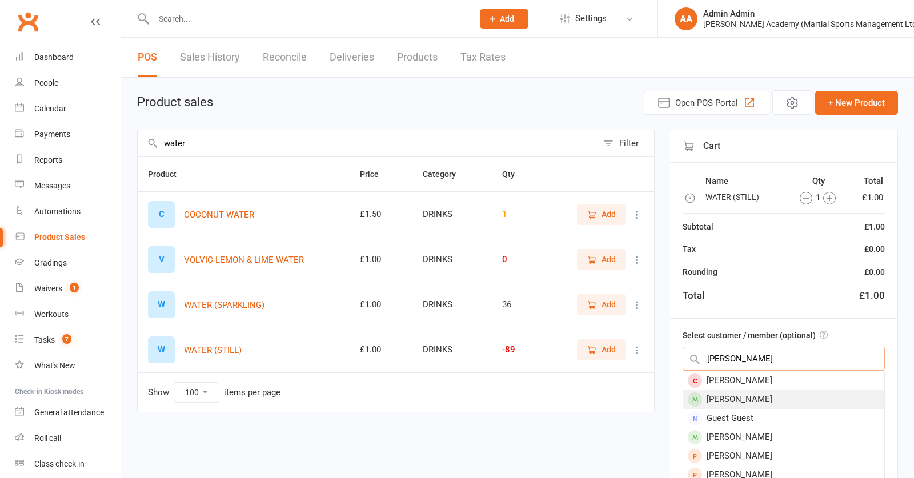
type input "[PERSON_NAME]"
click at [771, 403] on div "[PERSON_NAME]" at bounding box center [783, 399] width 201 height 19
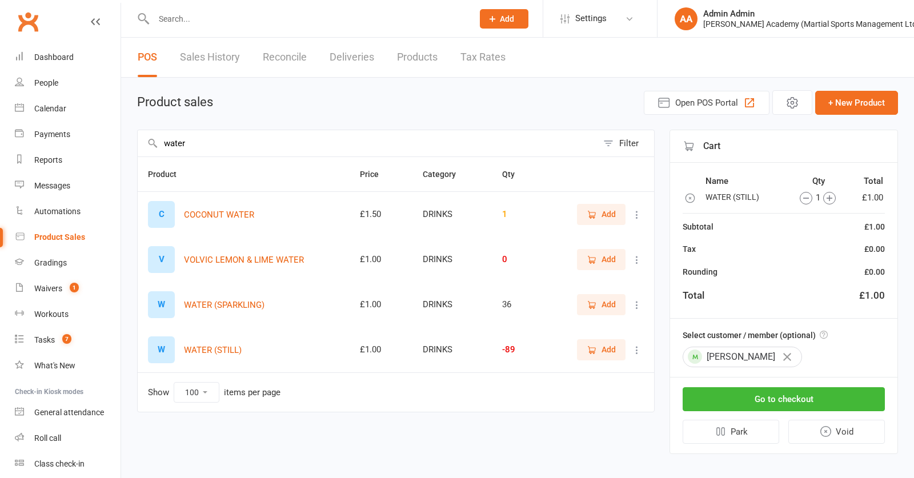
click at [791, 361] on icon "button" at bounding box center [787, 357] width 8 height 8
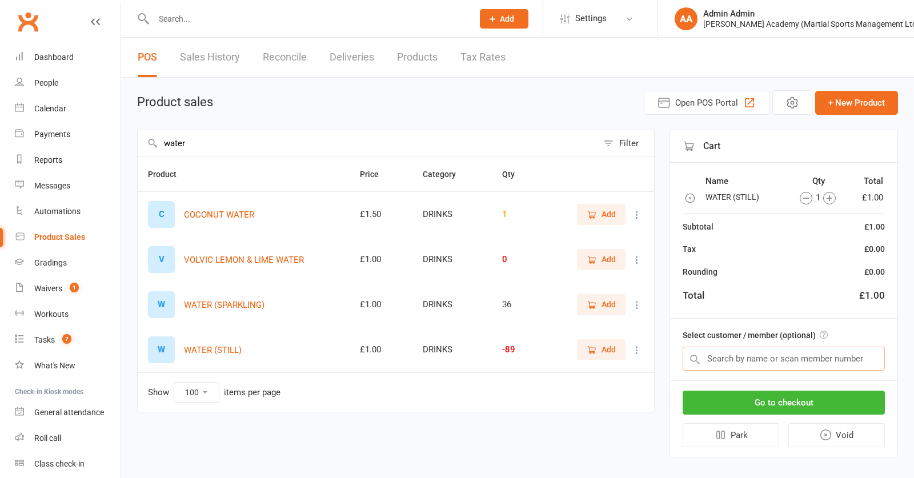
click at [781, 364] on input "text" at bounding box center [784, 359] width 202 height 24
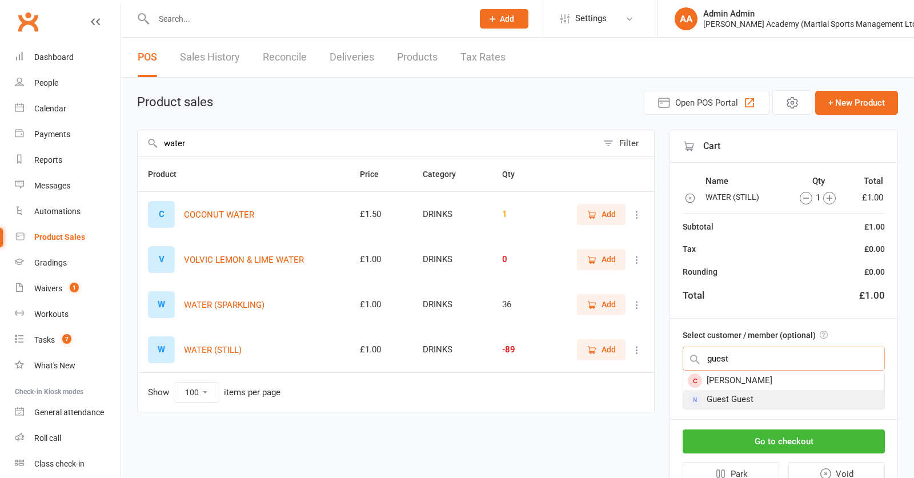
type input "guest"
click at [760, 403] on div "Guest Guest" at bounding box center [783, 399] width 201 height 19
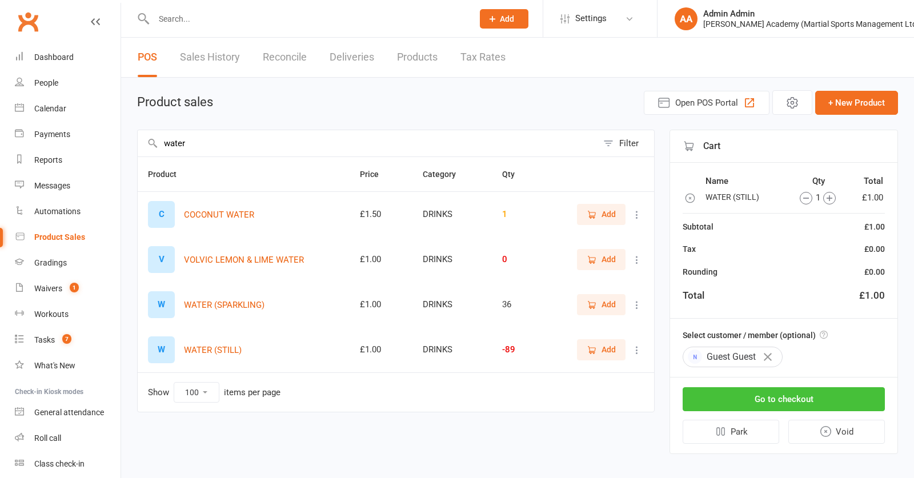
click at [767, 405] on button "Go to checkout" at bounding box center [784, 399] width 202 height 24
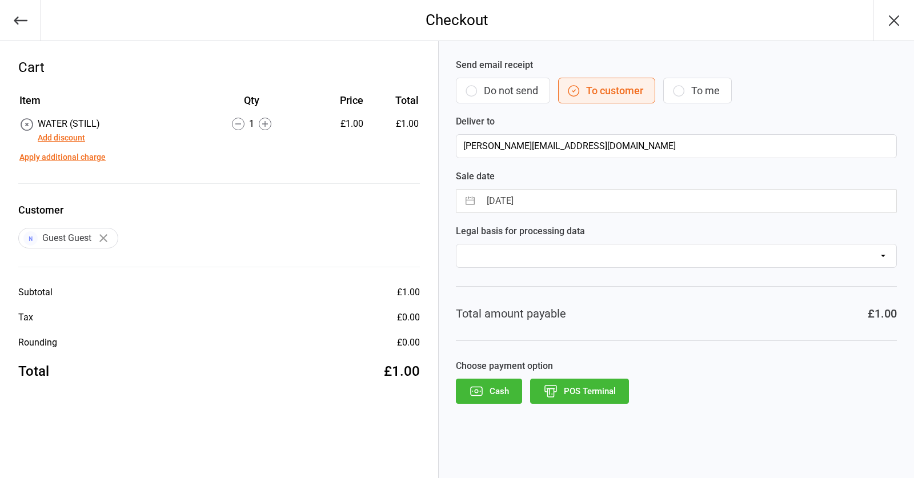
click at [493, 389] on button "Cash" at bounding box center [489, 391] width 66 height 25
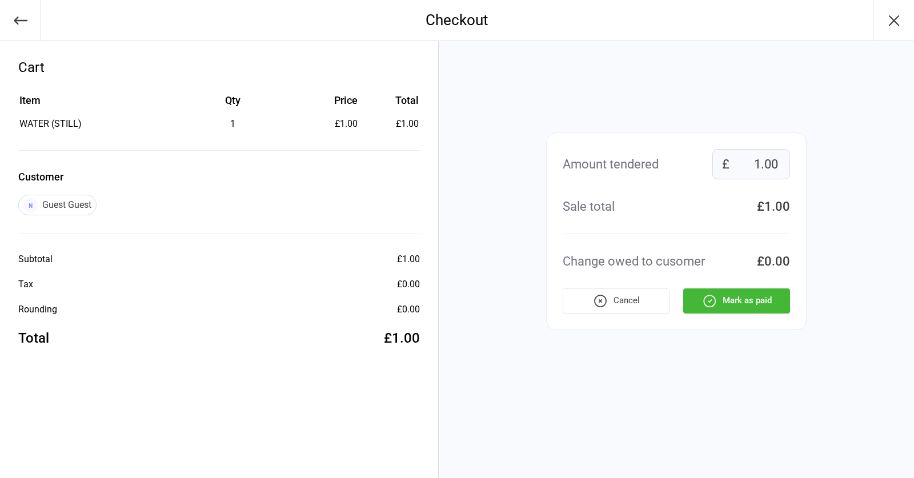
click at [646, 306] on button "Cancel" at bounding box center [616, 301] width 107 height 25
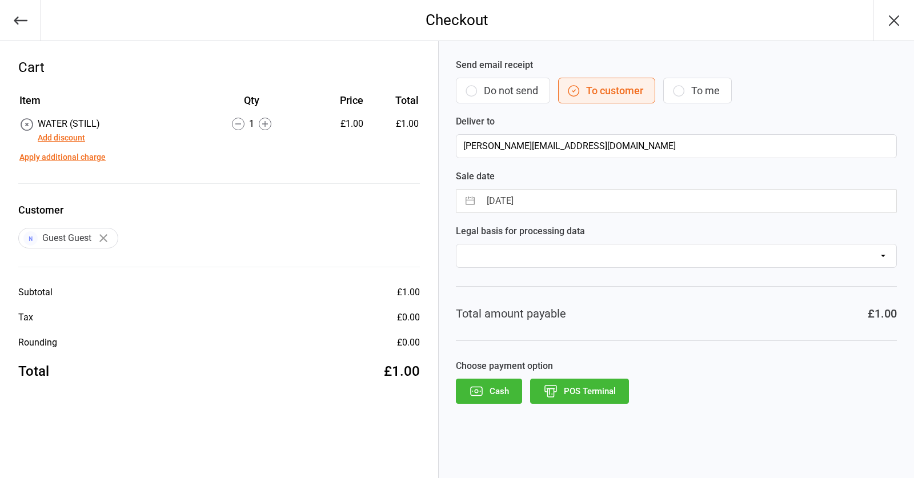
click at [482, 391] on icon "button" at bounding box center [476, 391] width 15 height 15
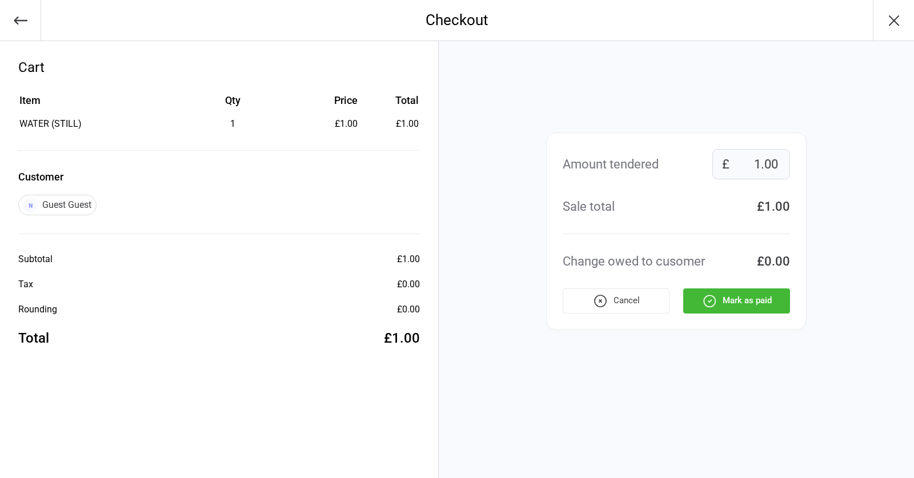
click at [366, 31] on div "Checkout" at bounding box center [457, 20] width 914 height 41
click at [894, 22] on icon "button" at bounding box center [894, 20] width 18 height 18
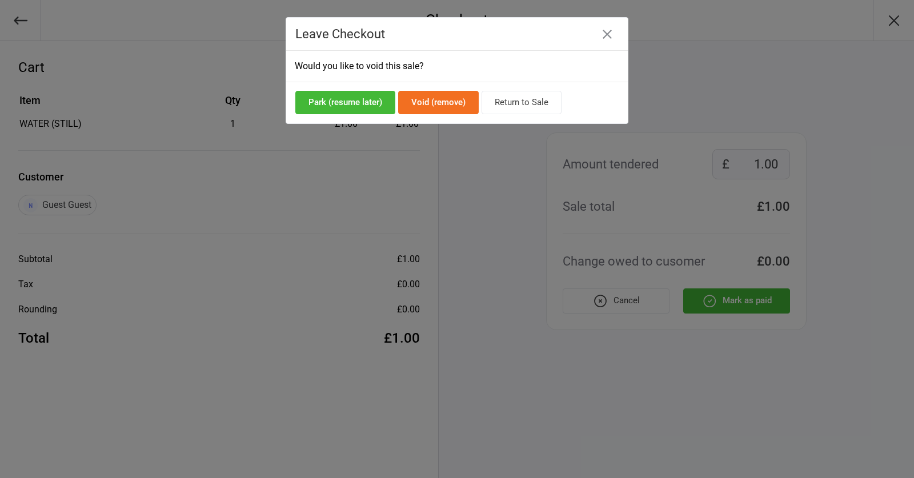
click at [610, 37] on icon "button" at bounding box center [607, 34] width 9 height 9
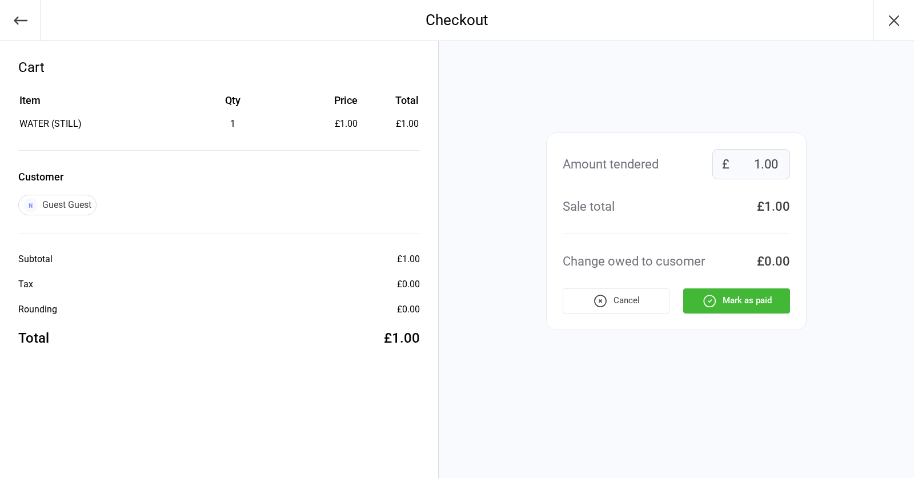
scroll to position [1, 0]
click at [678, 478] on html "Checkout Cart Item Qty Price Total WATER (STILL) 1 £1.00 £1.00 Customer Guest G…" at bounding box center [457, 239] width 914 height 478
drag, startPoint x: 6, startPoint y: 4, endPoint x: 0, endPoint y: -36, distance: 40.5
click at [0, 0] on html "Checkout Cart Item Qty Price Total WATER (STILL) 1 £1.00 £1.00 Customer Guest G…" at bounding box center [457, 239] width 914 height 478
